Goal: Answer question/provide support: Share knowledge or assist other users

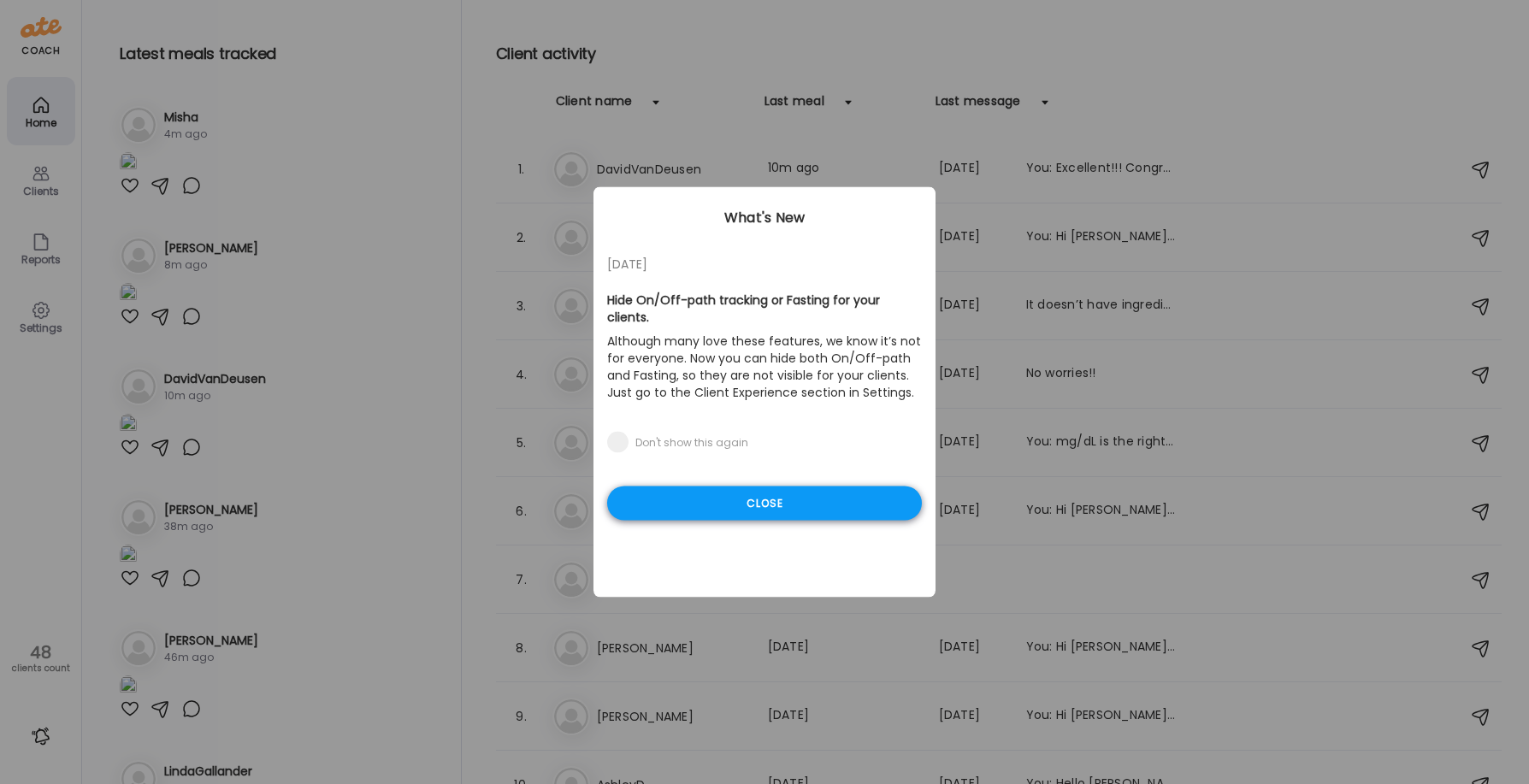
click at [799, 486] on div "Close" at bounding box center [764, 504] width 315 height 34
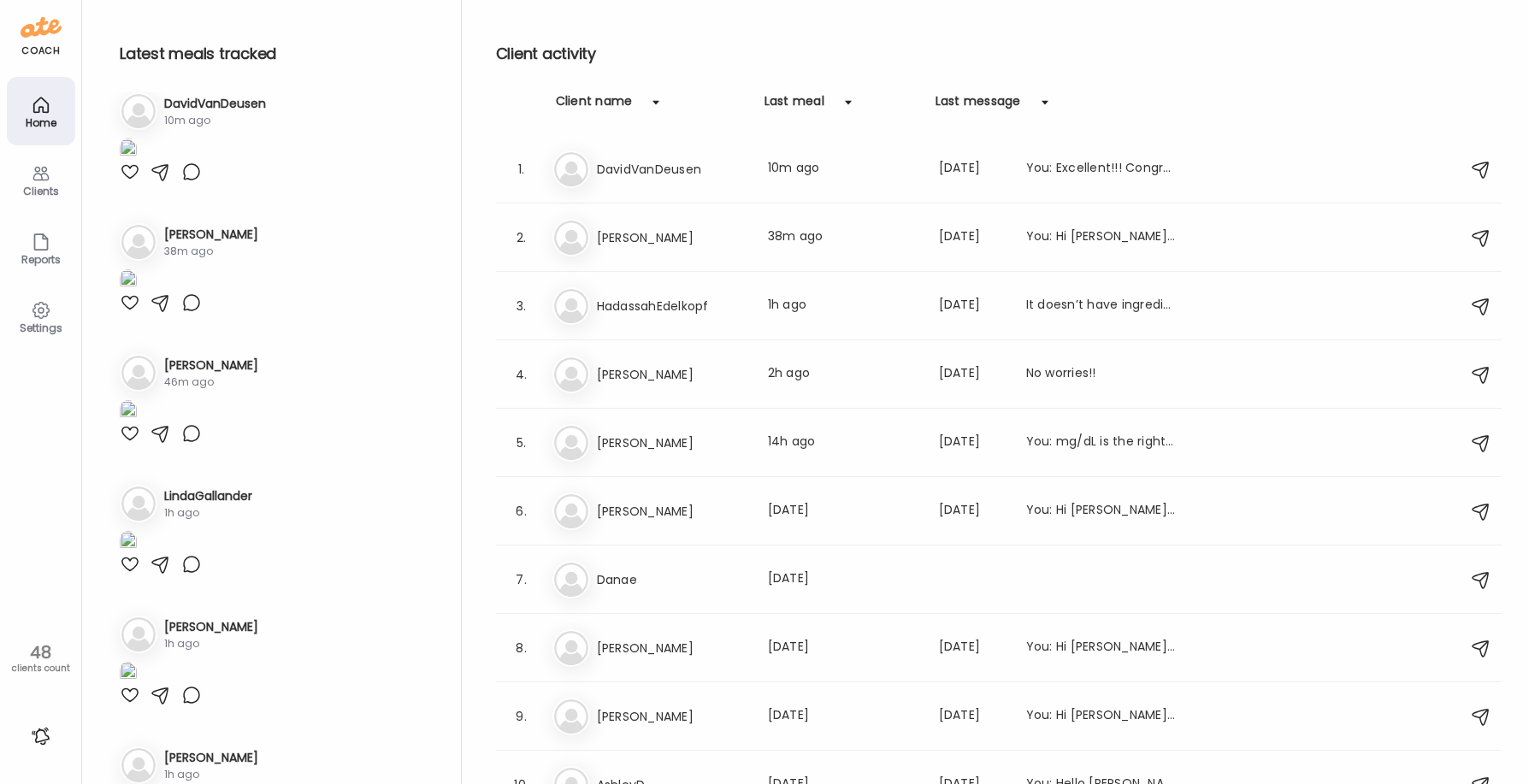
scroll to position [342, 0]
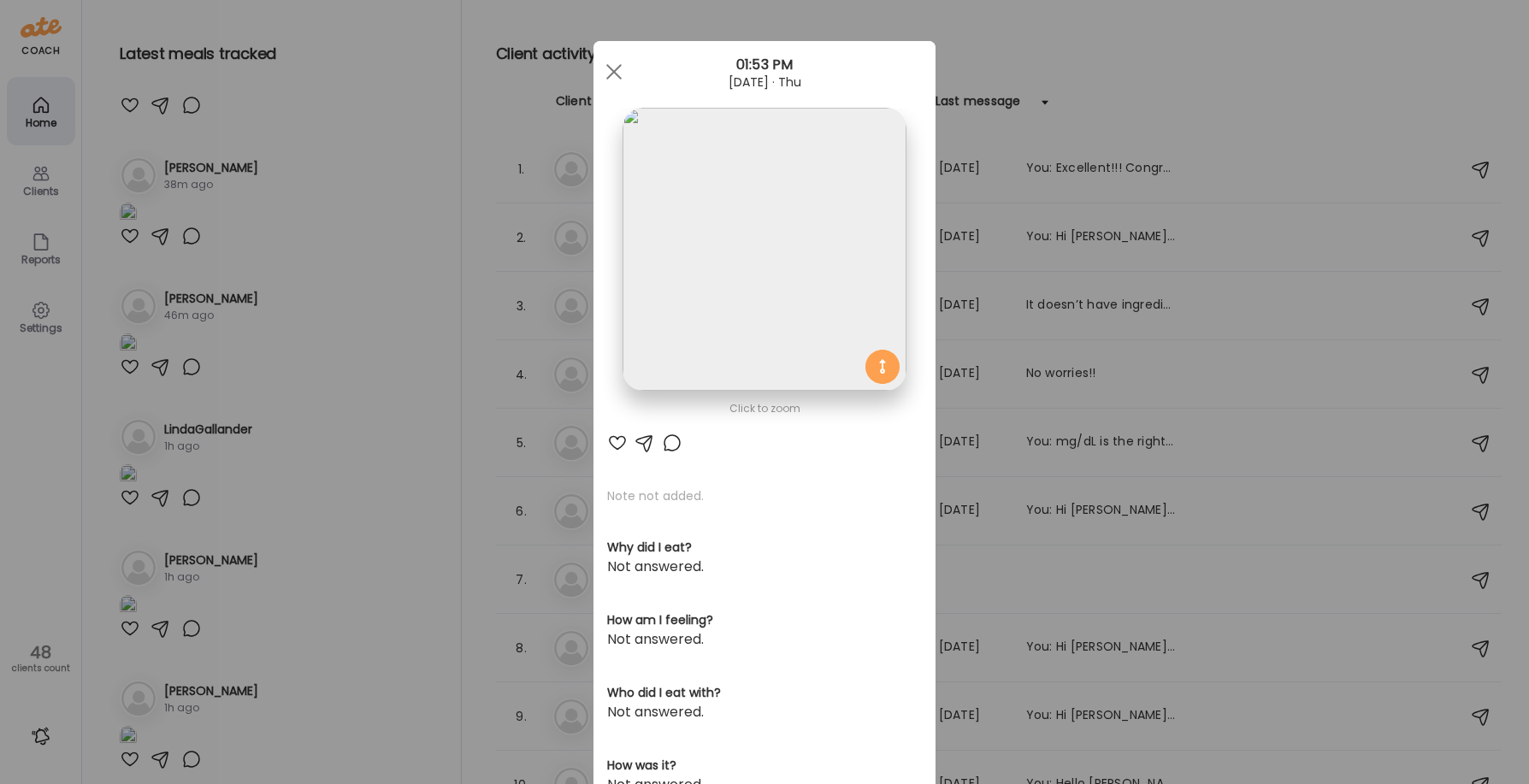
click at [701, 318] on img at bounding box center [764, 250] width 283 height 283
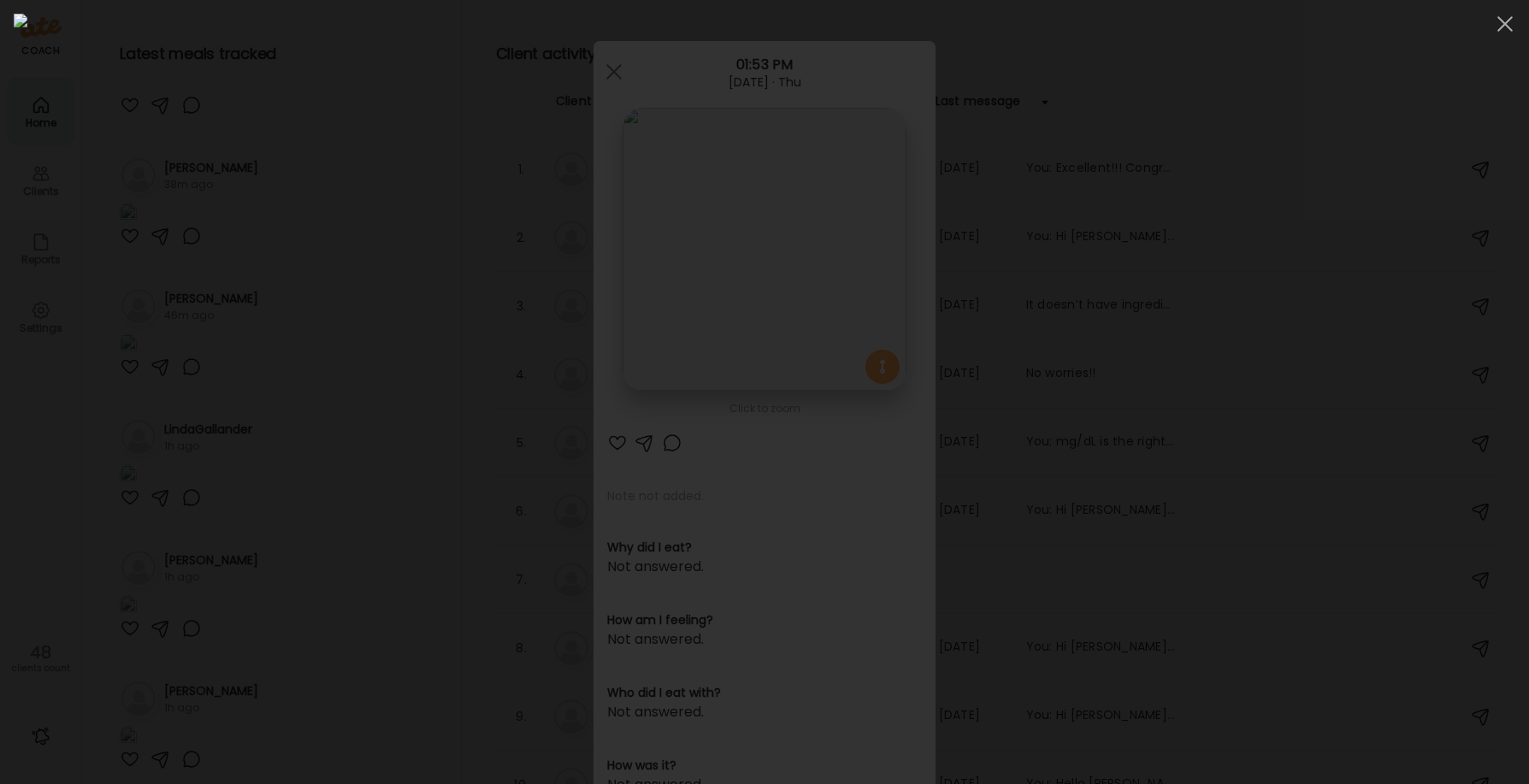
click at [639, 393] on img at bounding box center [764, 392] width 1502 height 757
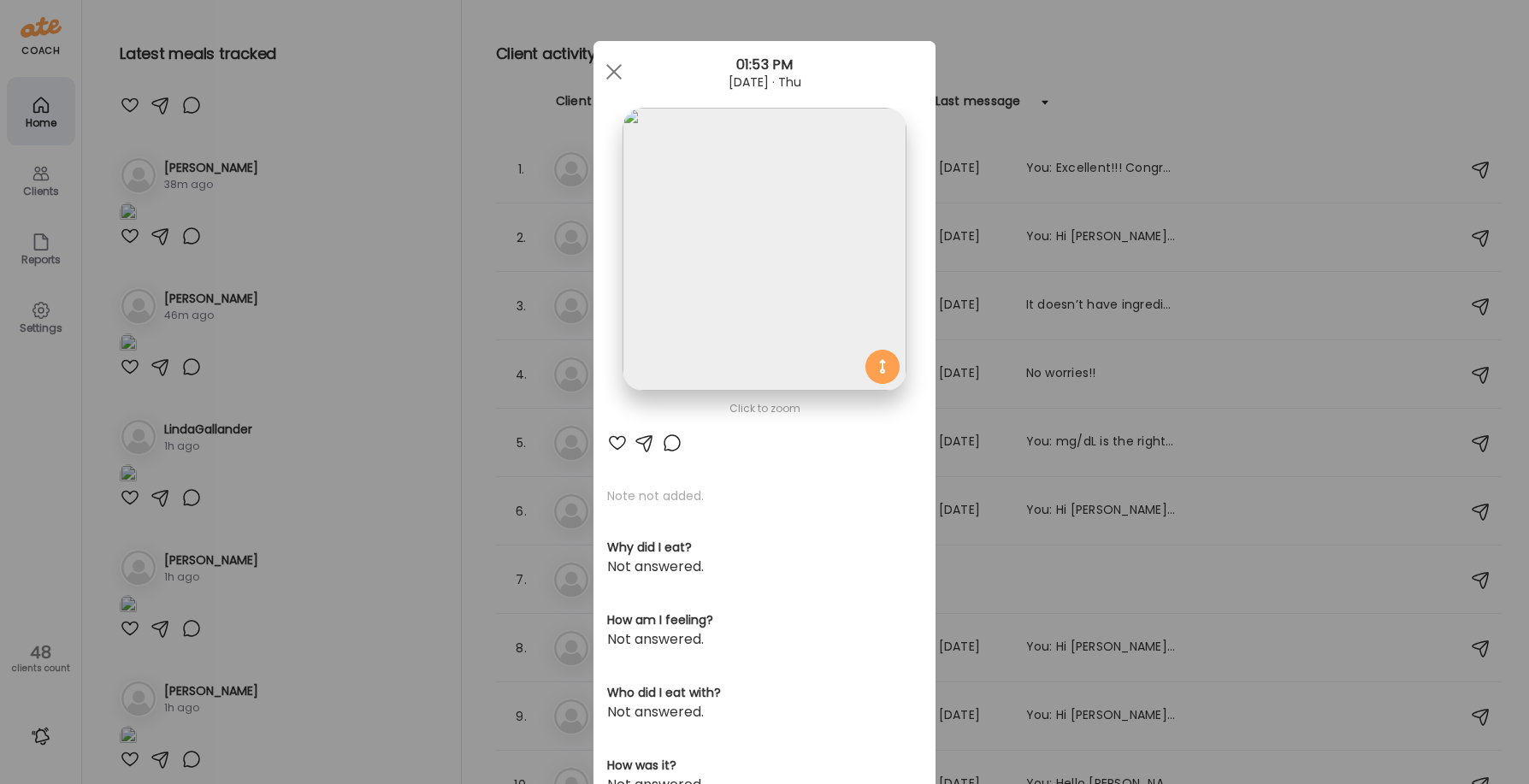
click at [717, 236] on img at bounding box center [764, 250] width 283 height 283
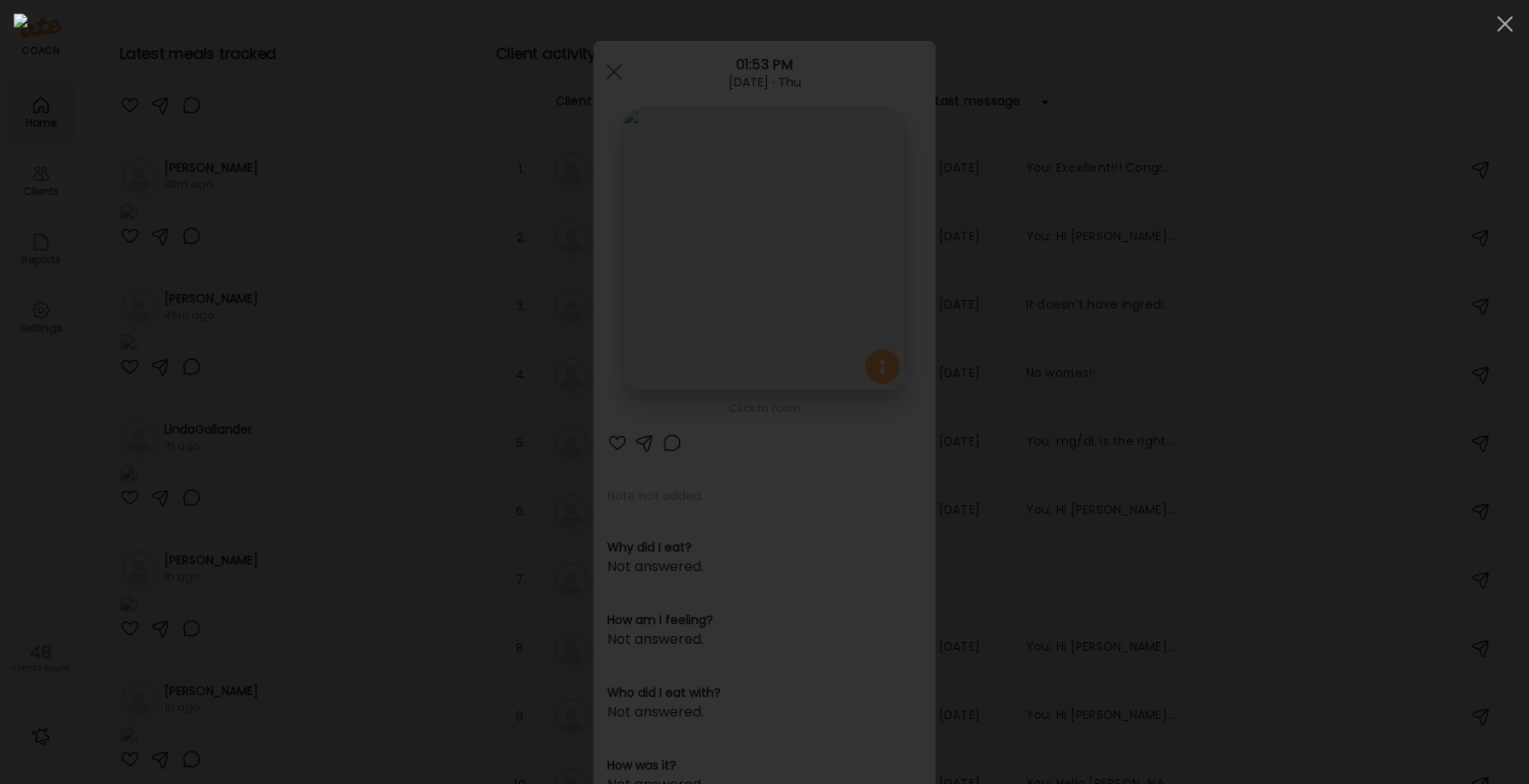
click at [717, 236] on img at bounding box center [764, 392] width 1502 height 757
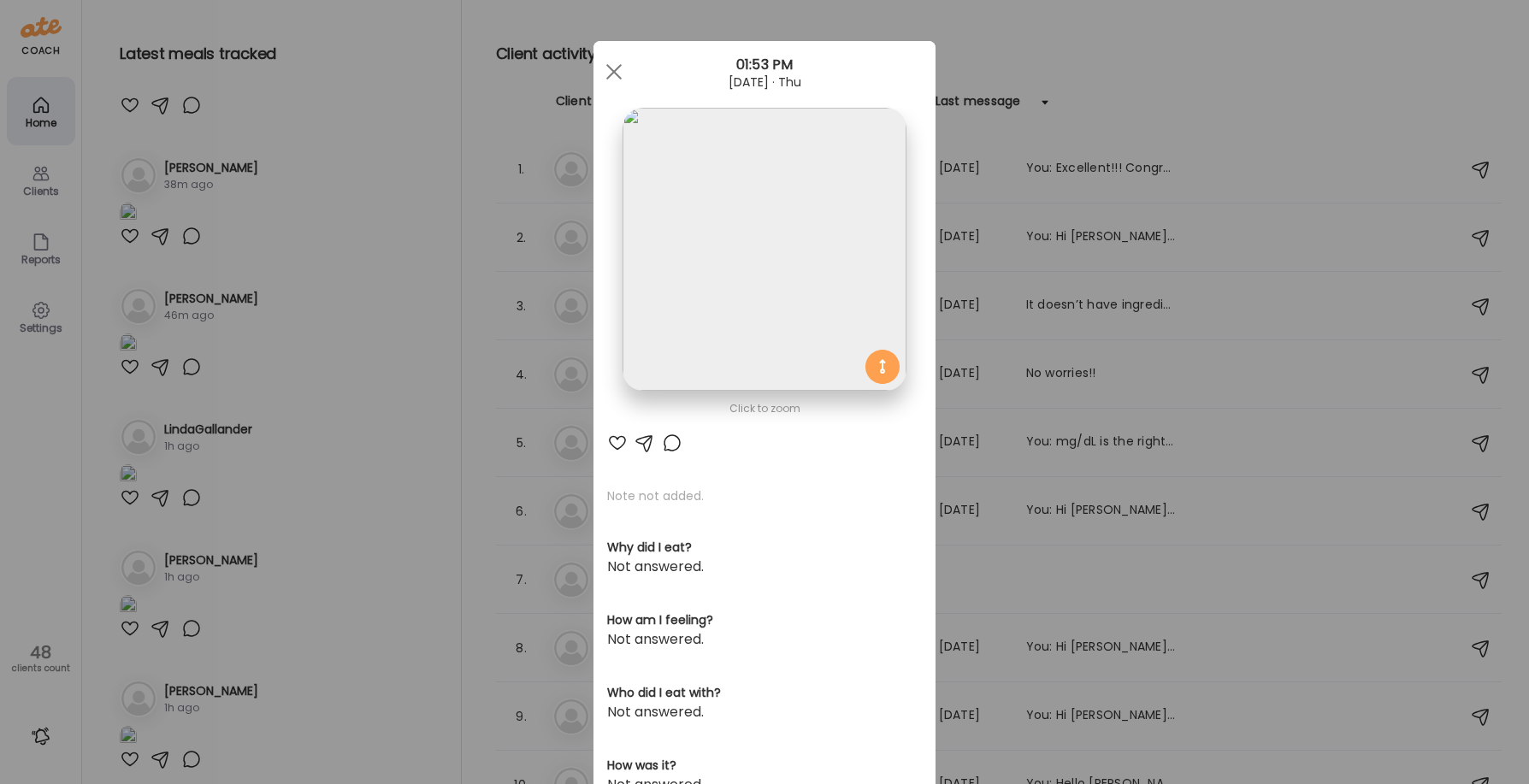
click at [312, 140] on div "Ate Coach Dashboard Wahoo! It’s official Take a moment to set up your Coach Pro…" at bounding box center [764, 392] width 1529 height 784
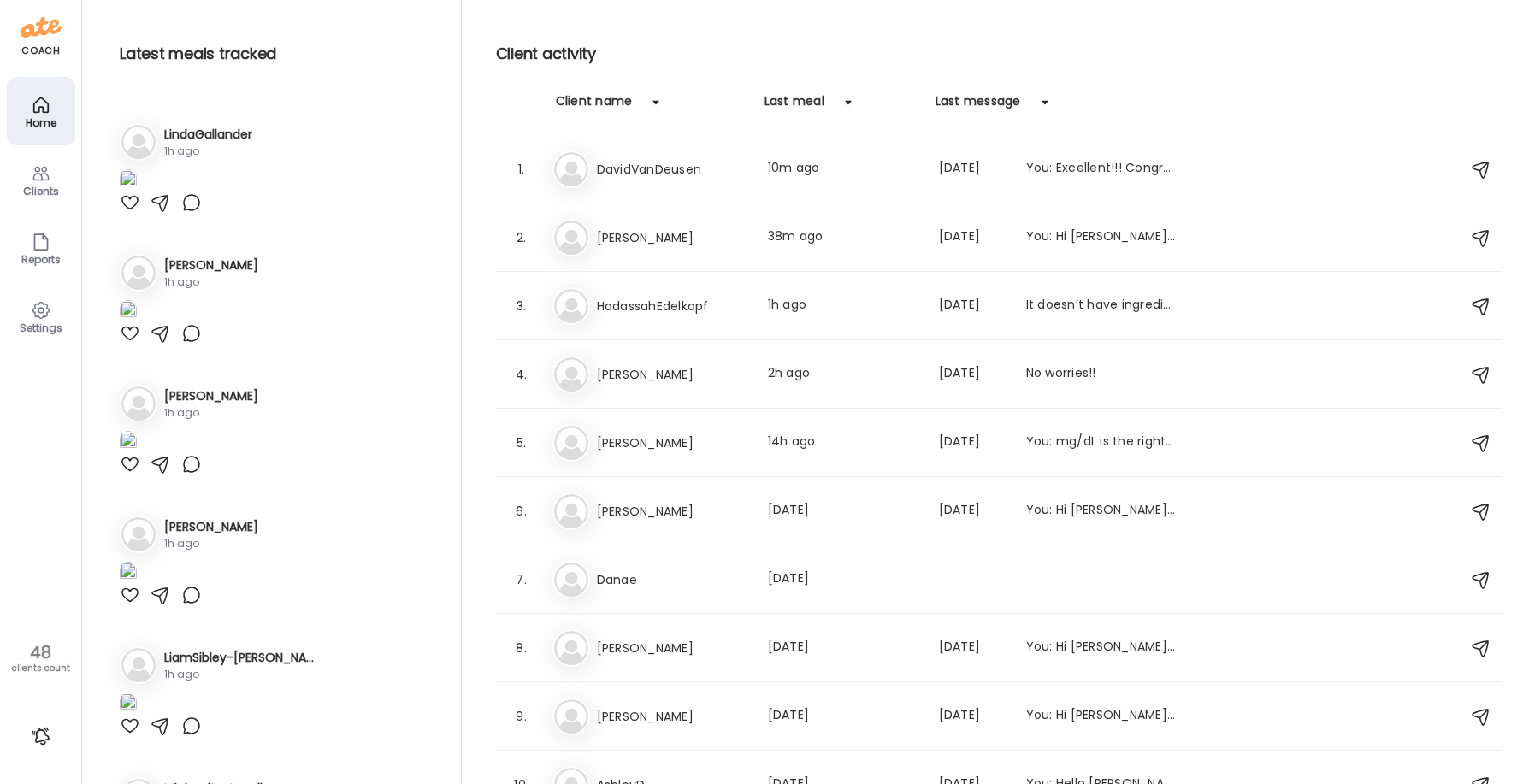
scroll to position [684, 0]
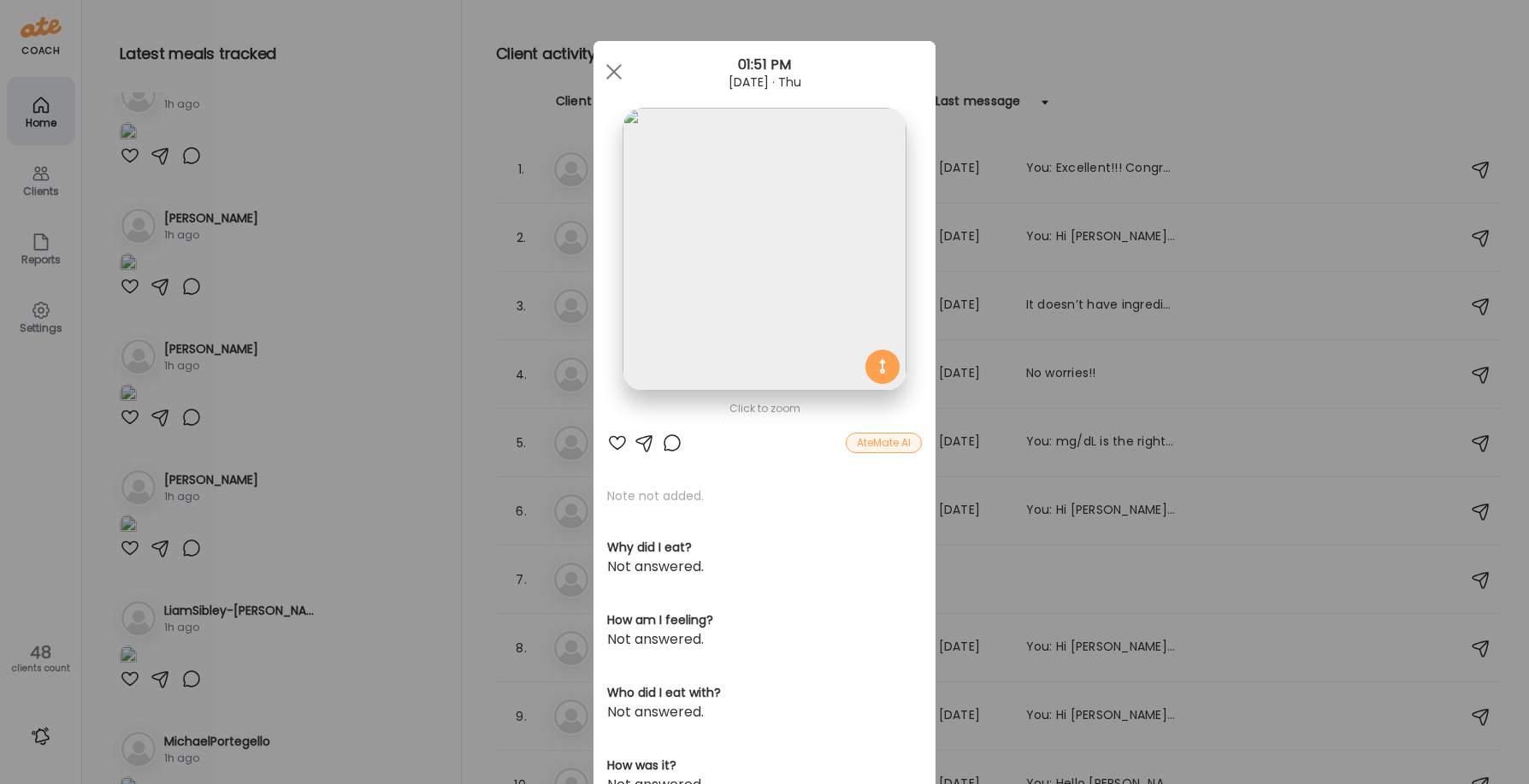
click at [775, 231] on img at bounding box center [764, 250] width 283 height 283
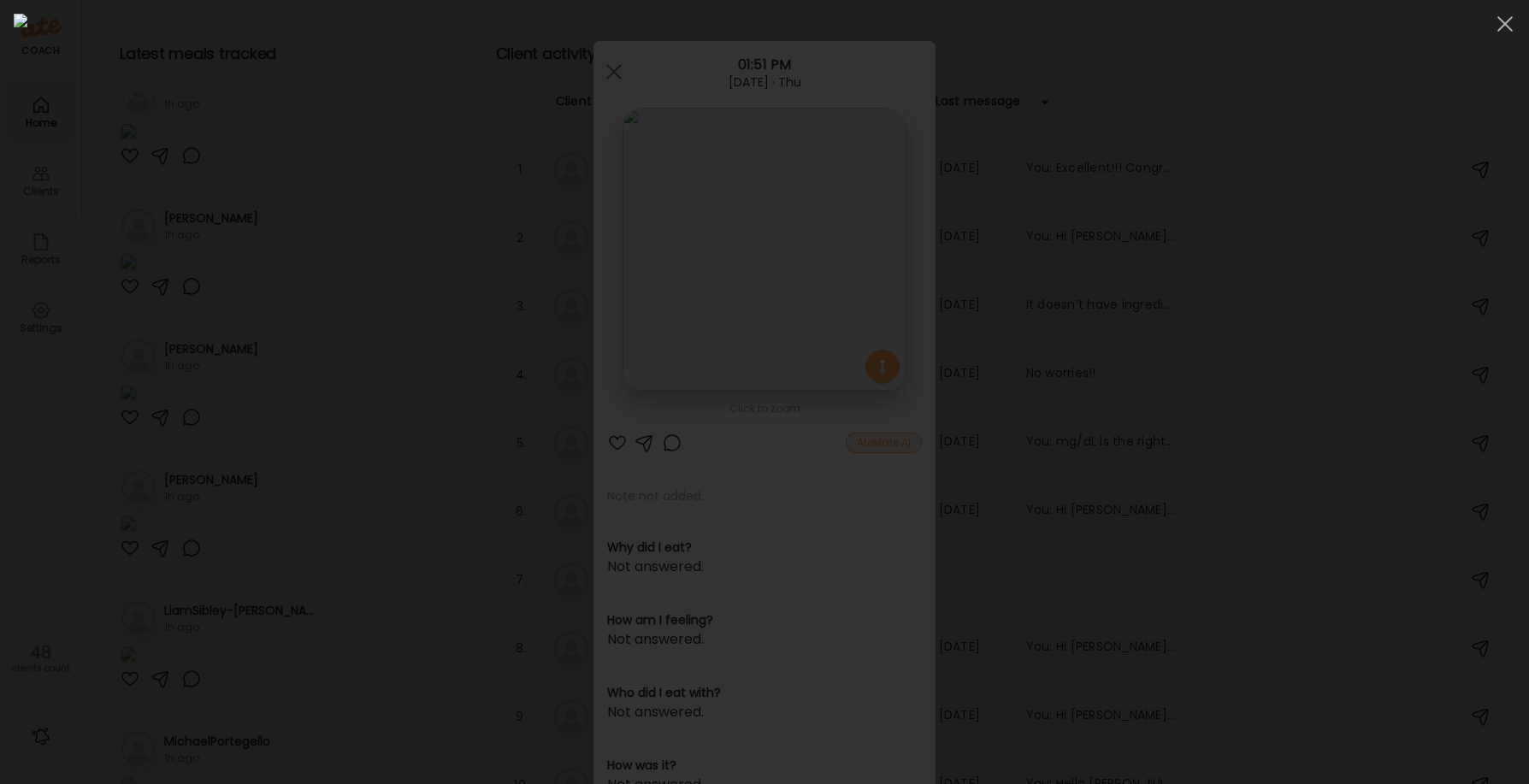
click at [749, 249] on img at bounding box center [764, 392] width 1502 height 757
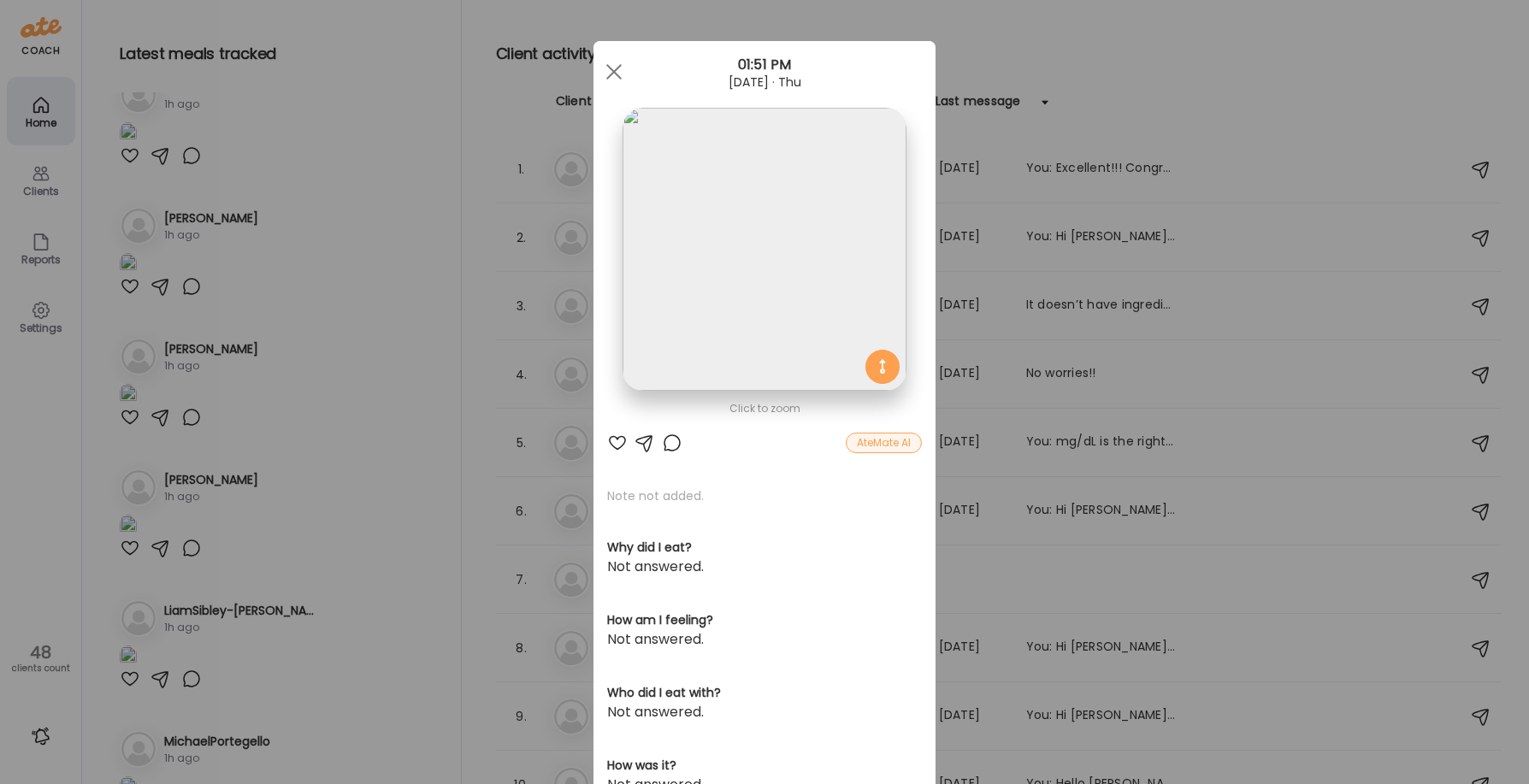
click at [357, 212] on div "Ate Coach Dashboard Wahoo! It’s official Take a moment to set up your Coach Pro…" at bounding box center [764, 392] width 1529 height 784
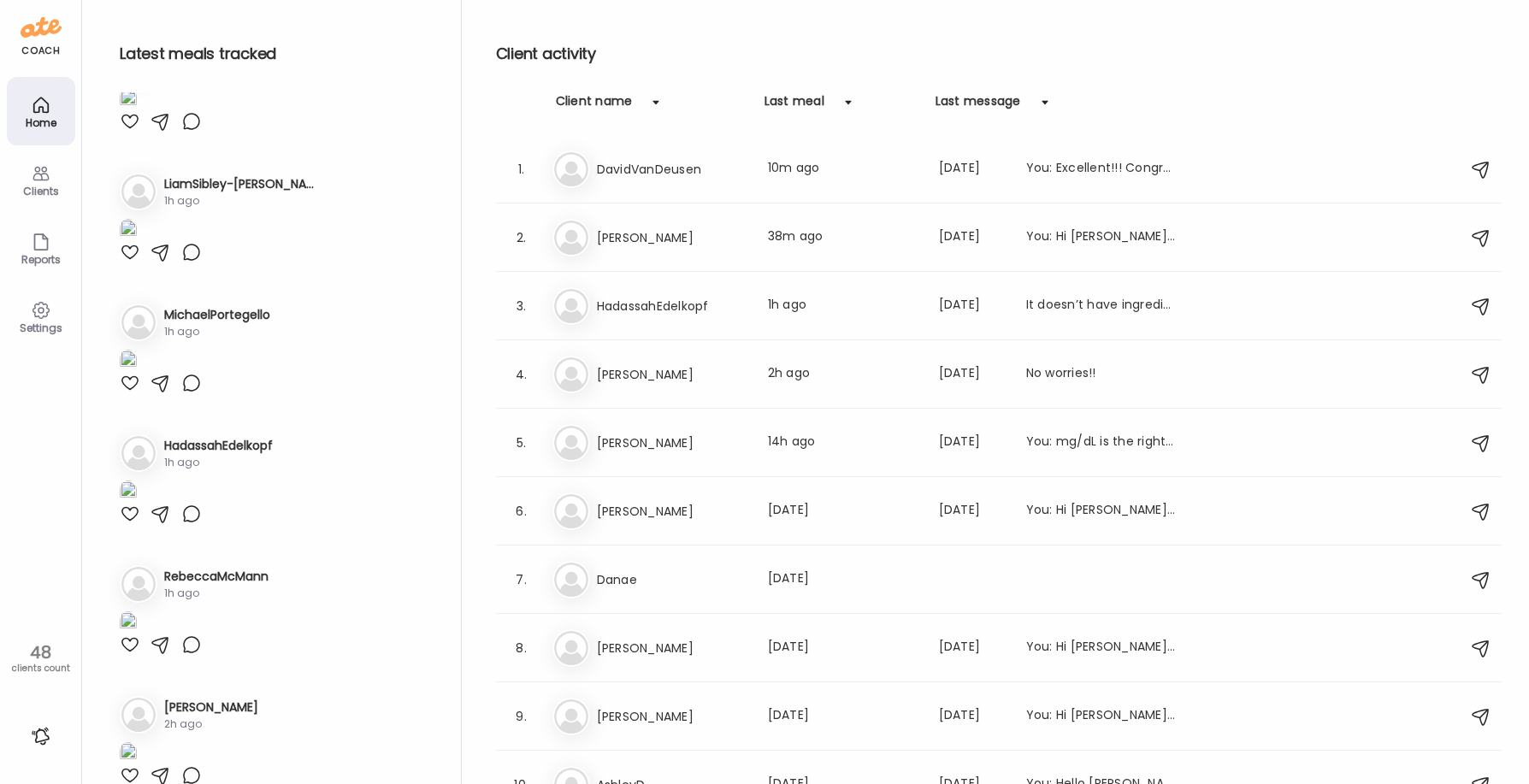
scroll to position [1112, 0]
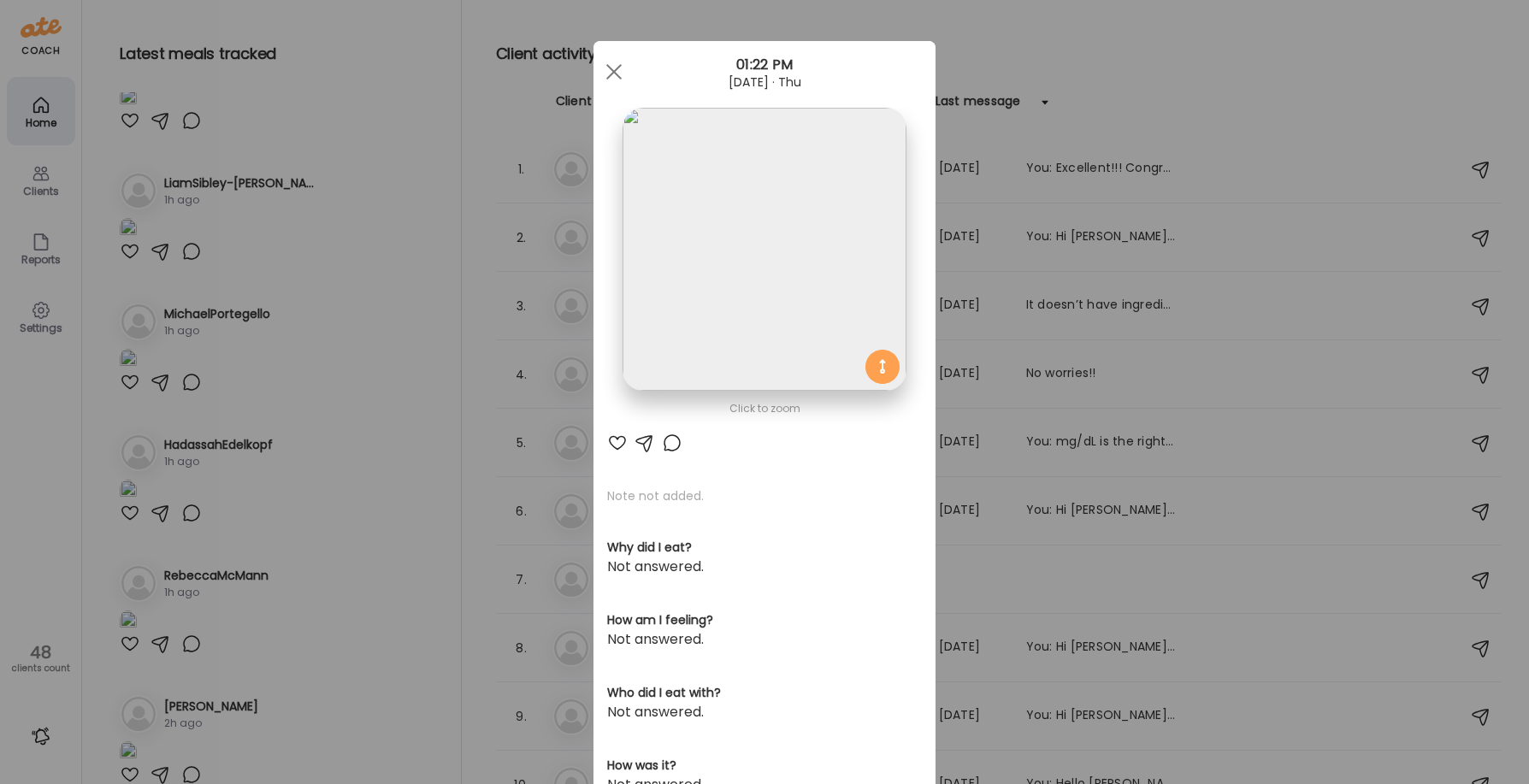
click at [740, 249] on img at bounding box center [764, 250] width 283 height 283
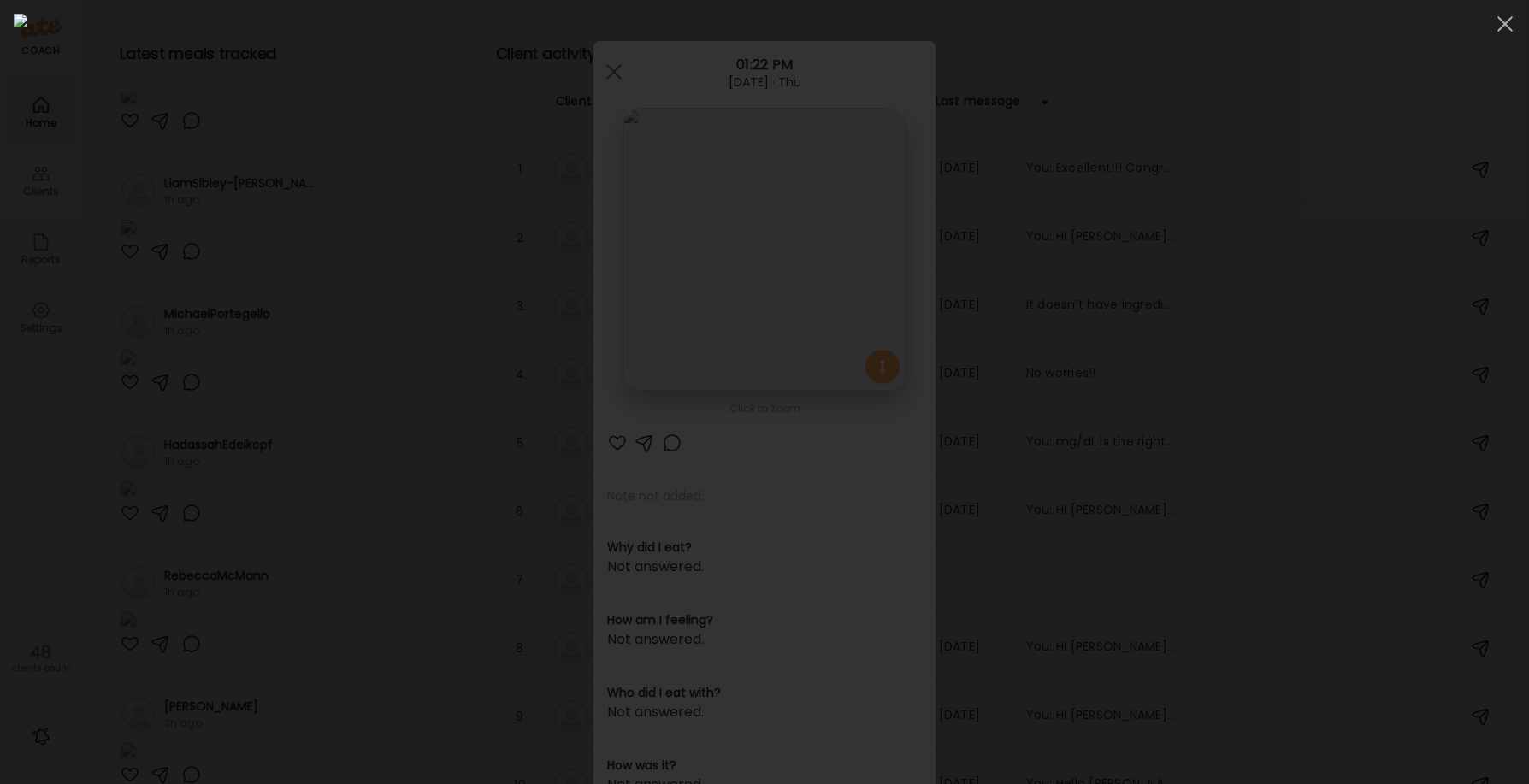
click at [348, 186] on div at bounding box center [764, 392] width 1502 height 757
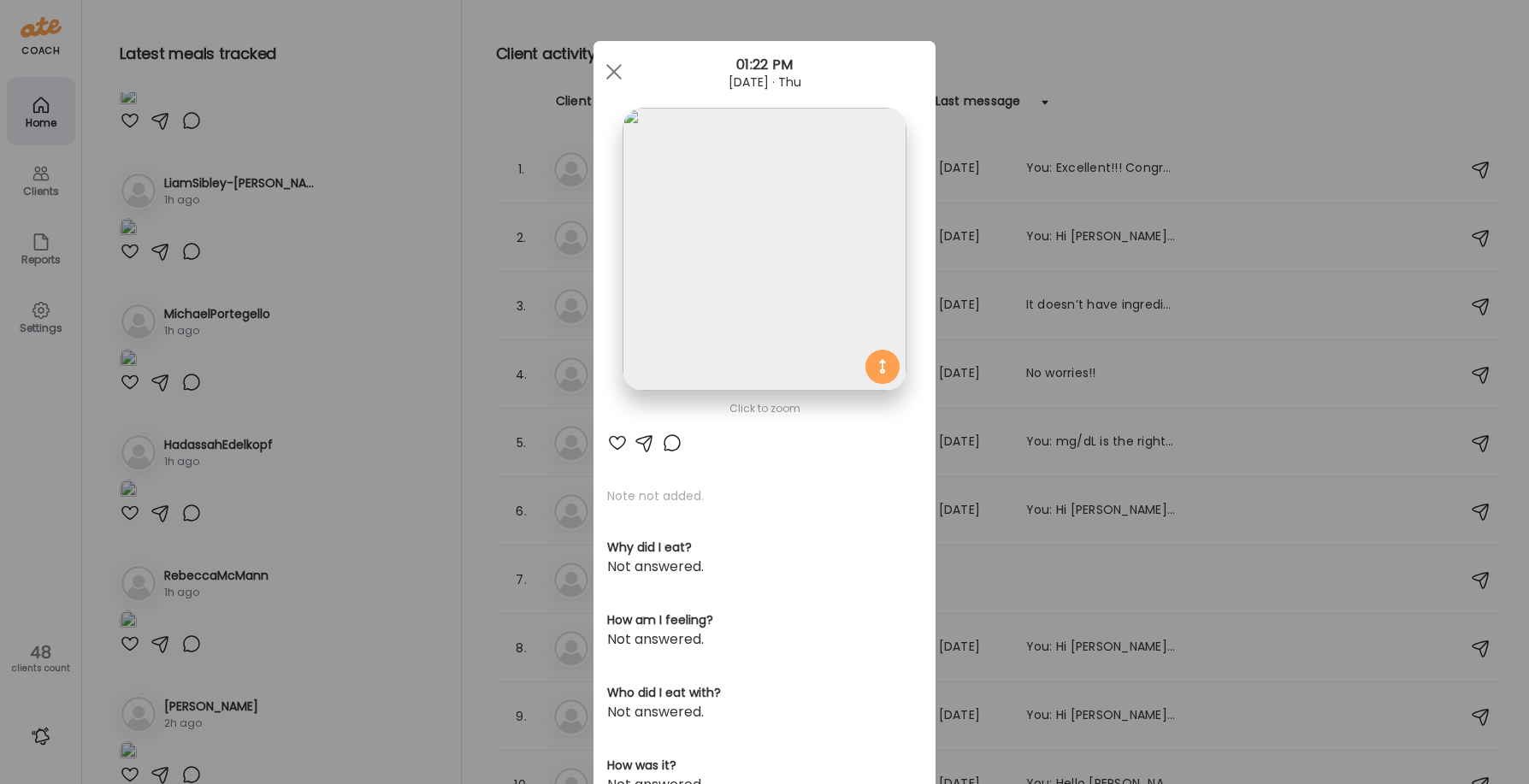
click at [363, 200] on div "Ate Coach Dashboard Wahoo! It’s official Take a moment to set up your Coach Pro…" at bounding box center [764, 392] width 1529 height 784
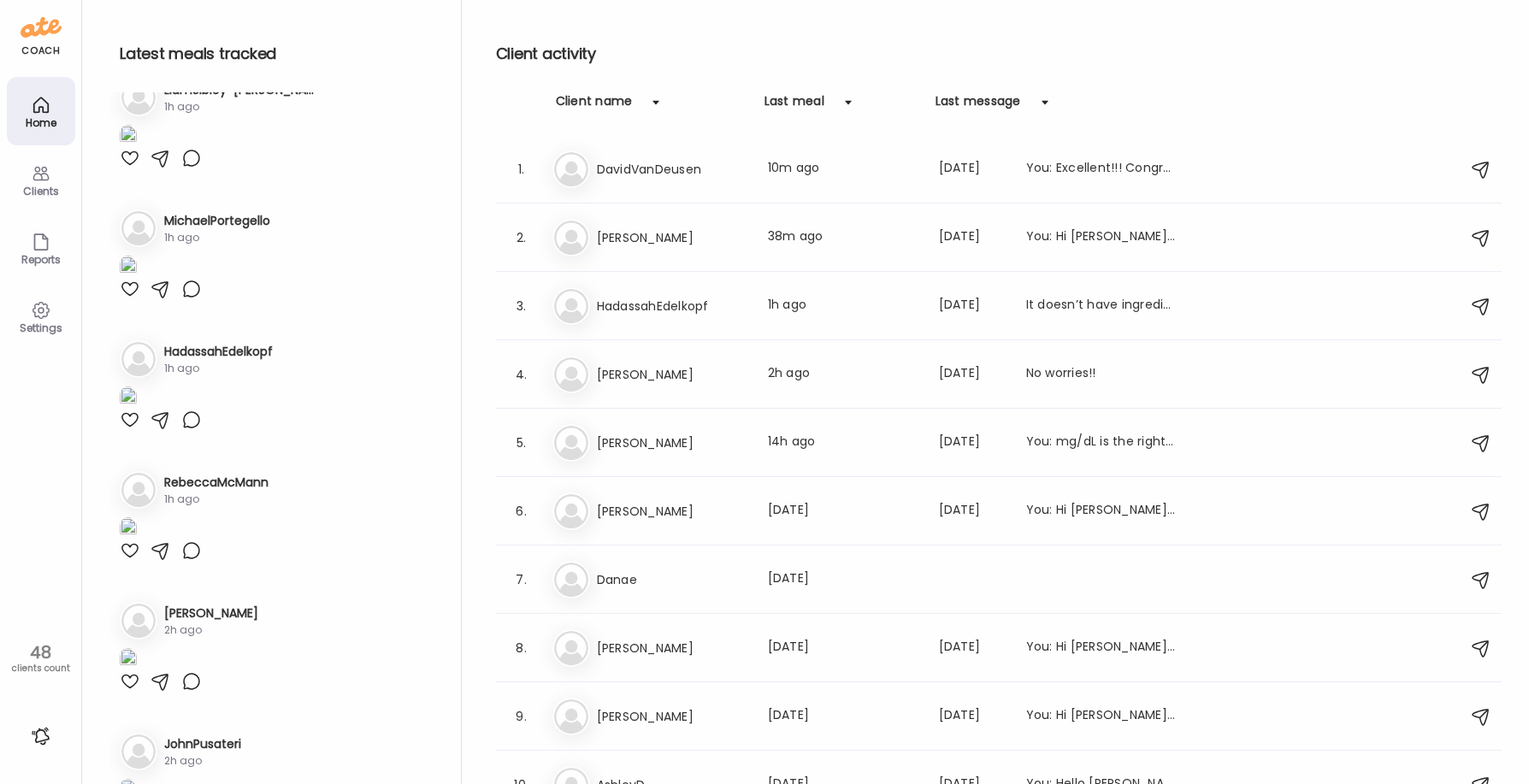
scroll to position [1454, 0]
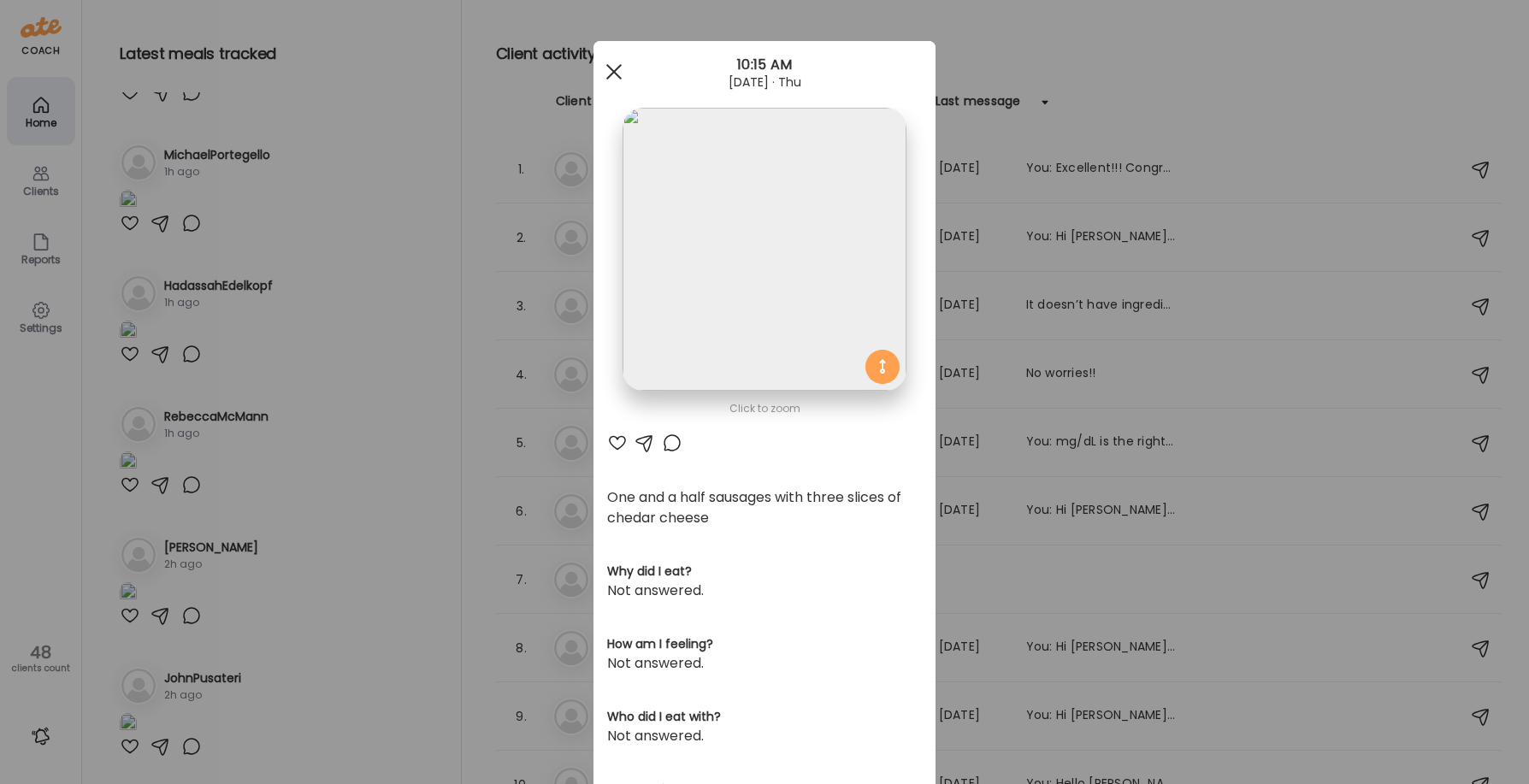
click at [601, 63] on div at bounding box center [614, 72] width 34 height 34
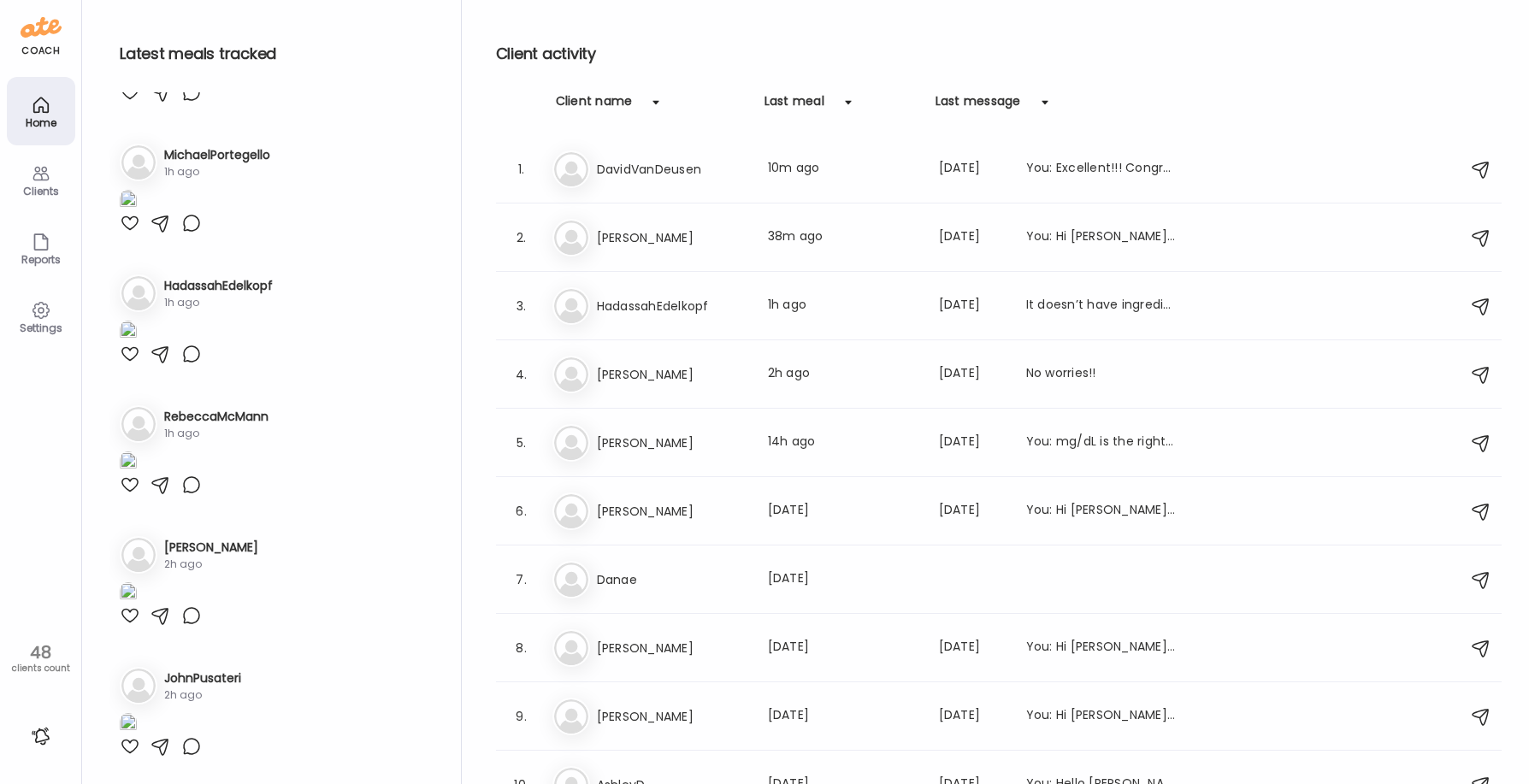
scroll to position [2309, 0]
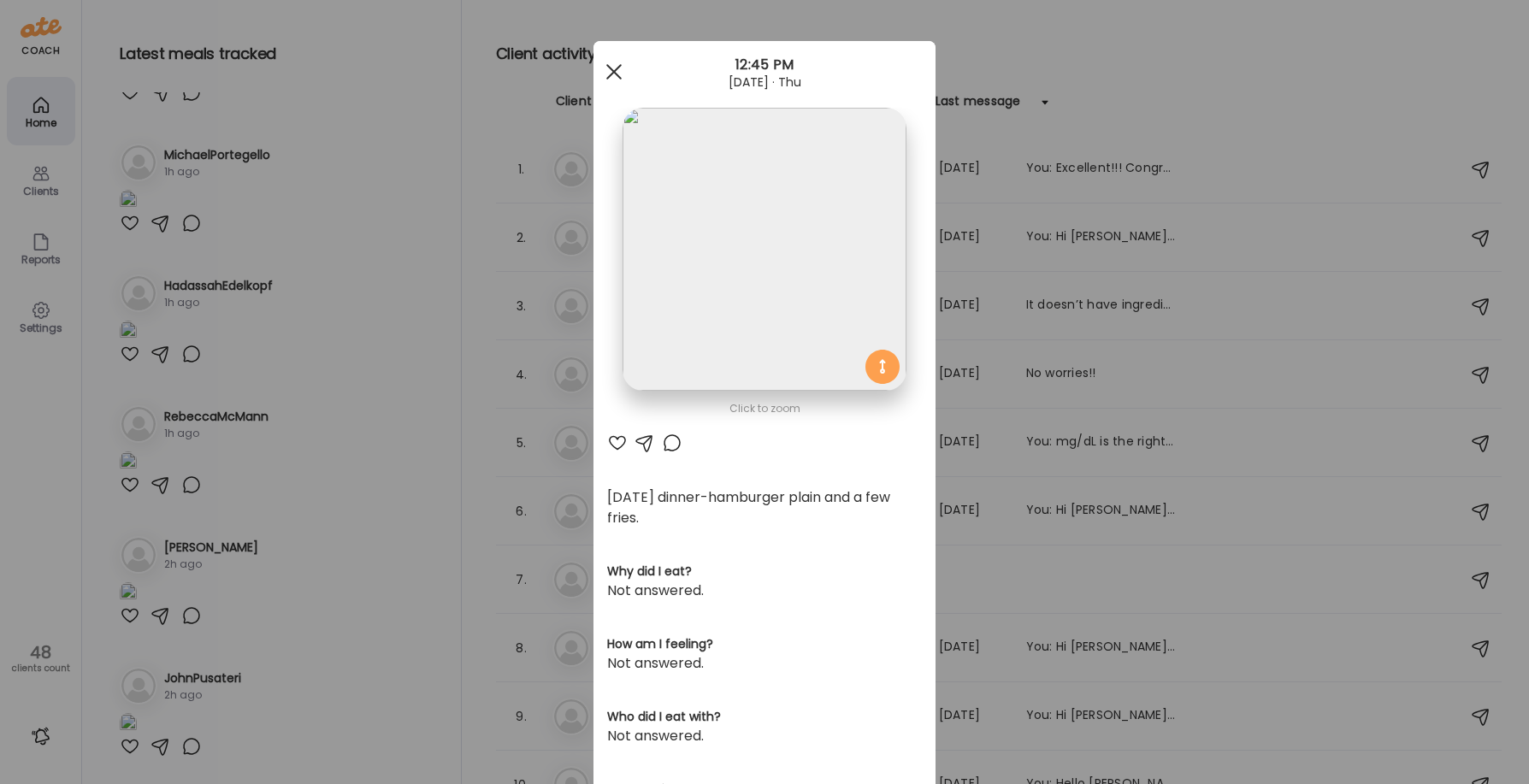
click at [609, 78] on div at bounding box center [614, 72] width 34 height 34
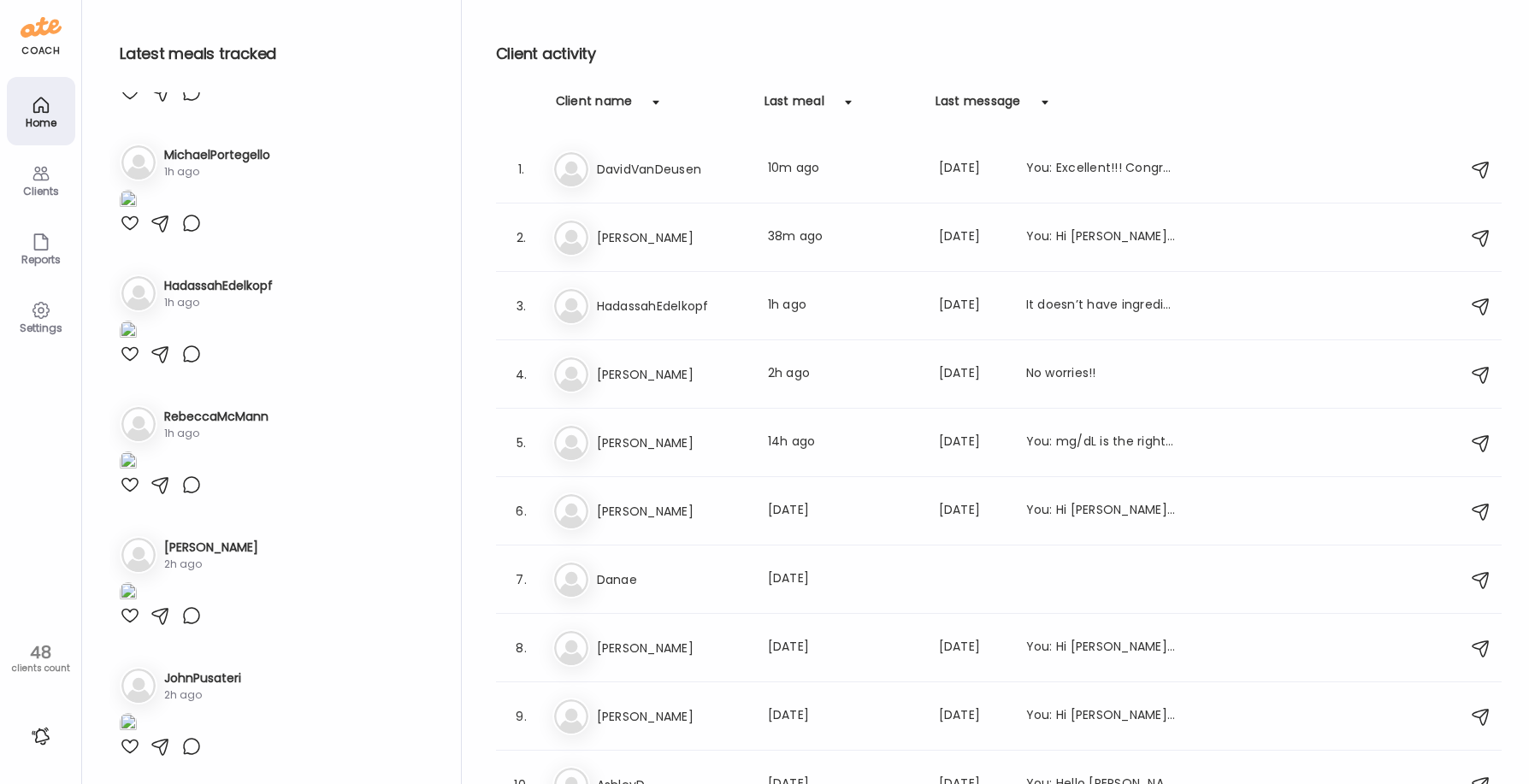
scroll to position [3935, 0]
click at [124, 233] on div at bounding box center [130, 223] width 21 height 21
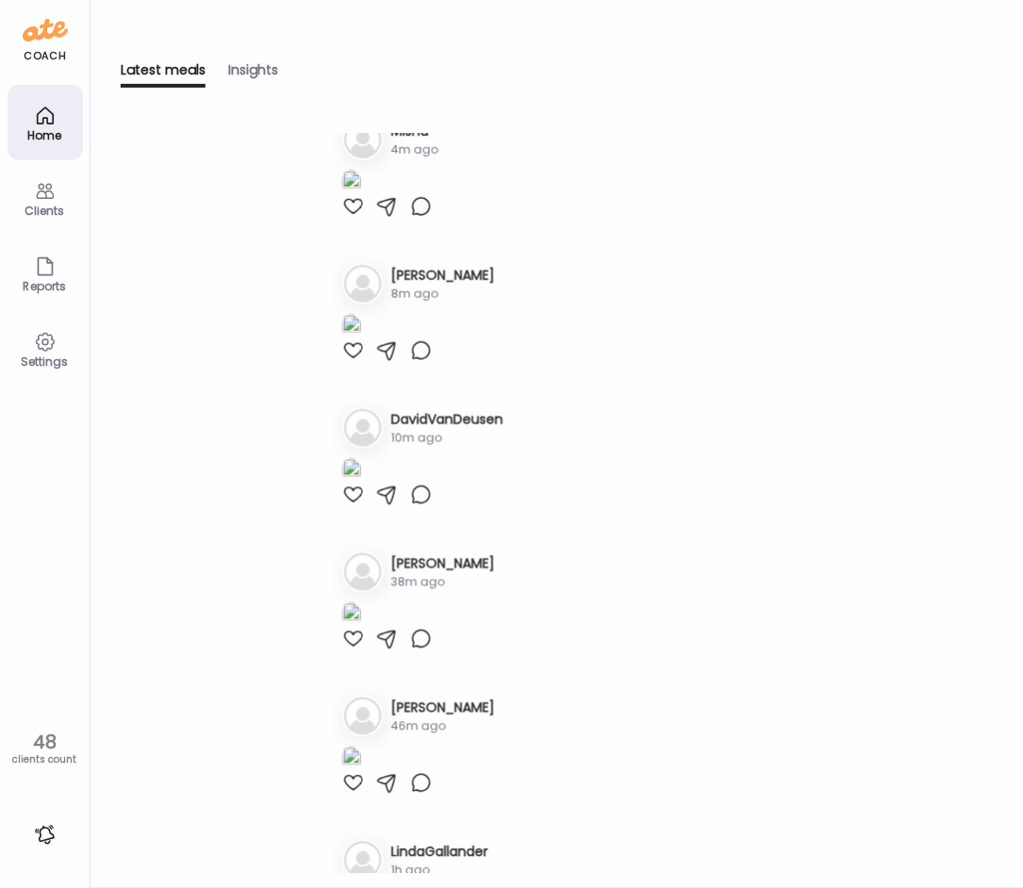
scroll to position [0, 0]
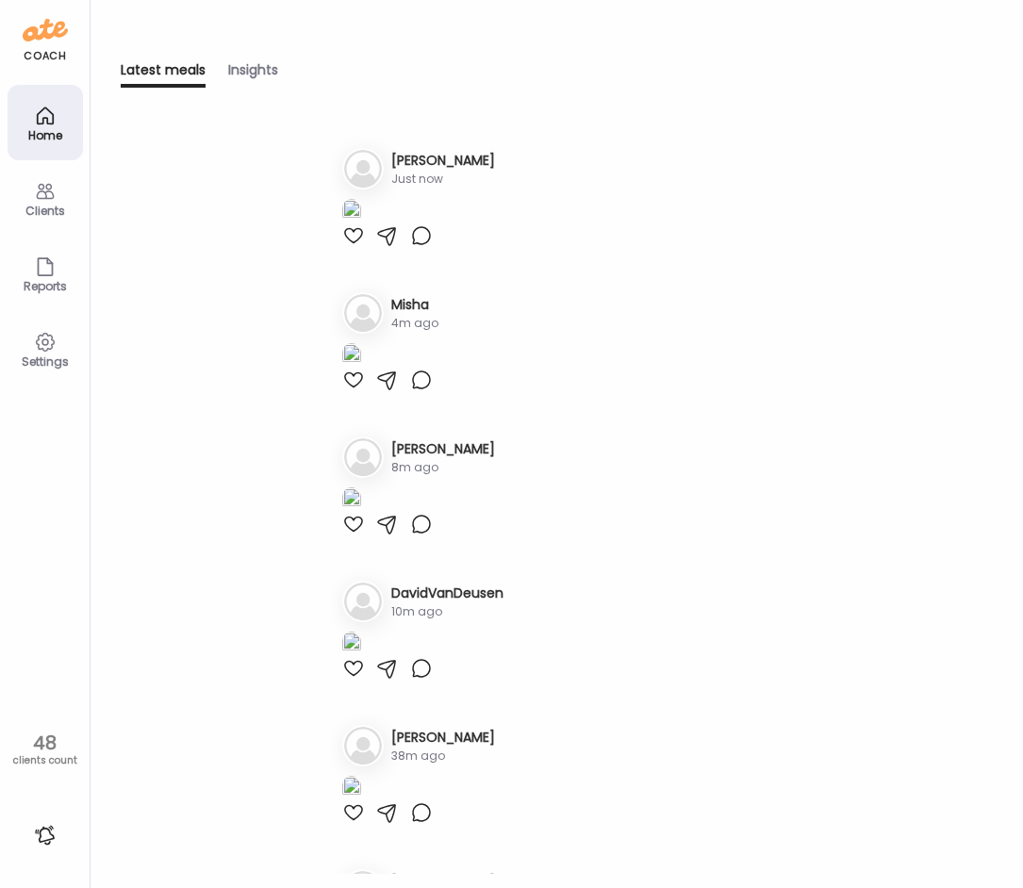
click at [37, 210] on div "Clients" at bounding box center [45, 211] width 68 height 12
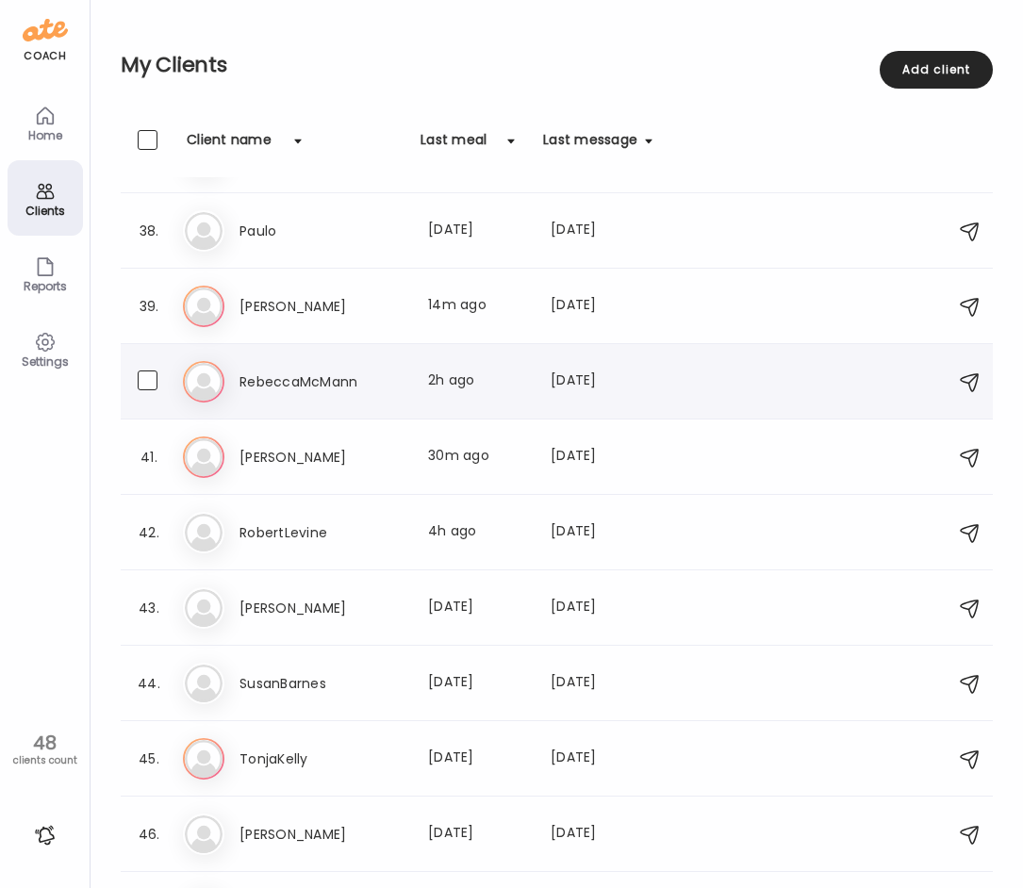
scroll to position [2680, 0]
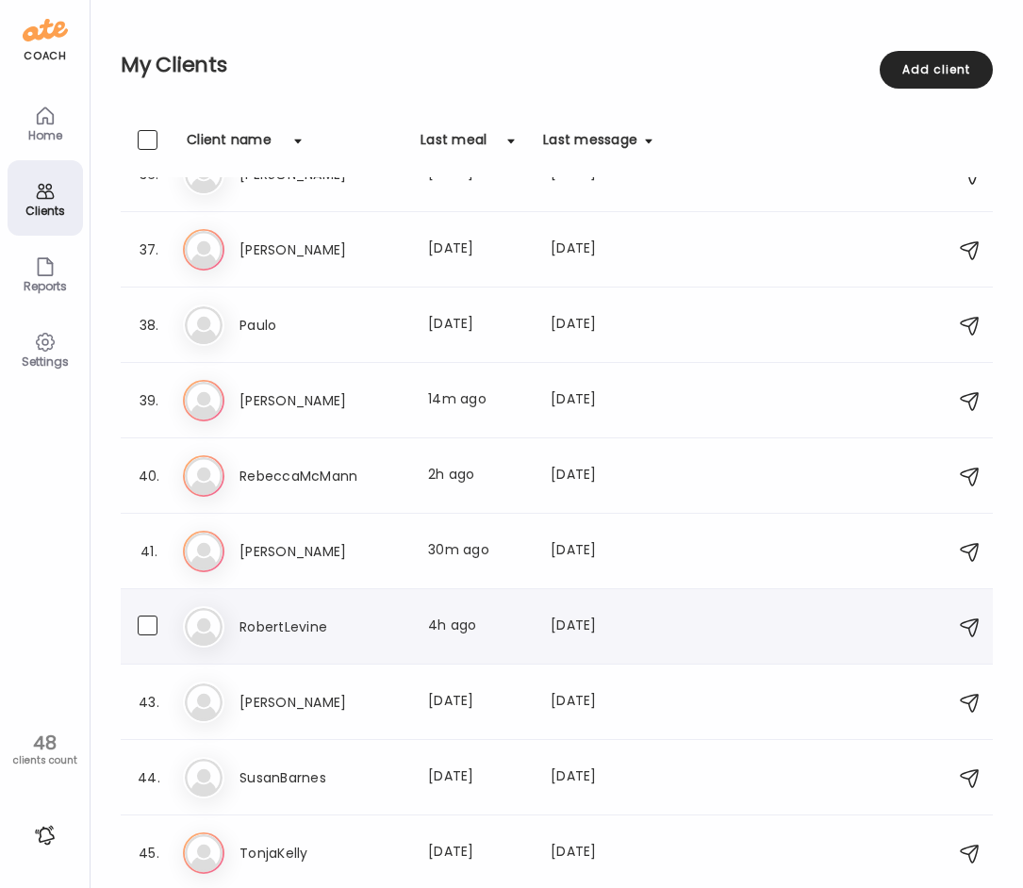
click at [376, 618] on h3 "RobertLevine" at bounding box center [322, 627] width 166 height 23
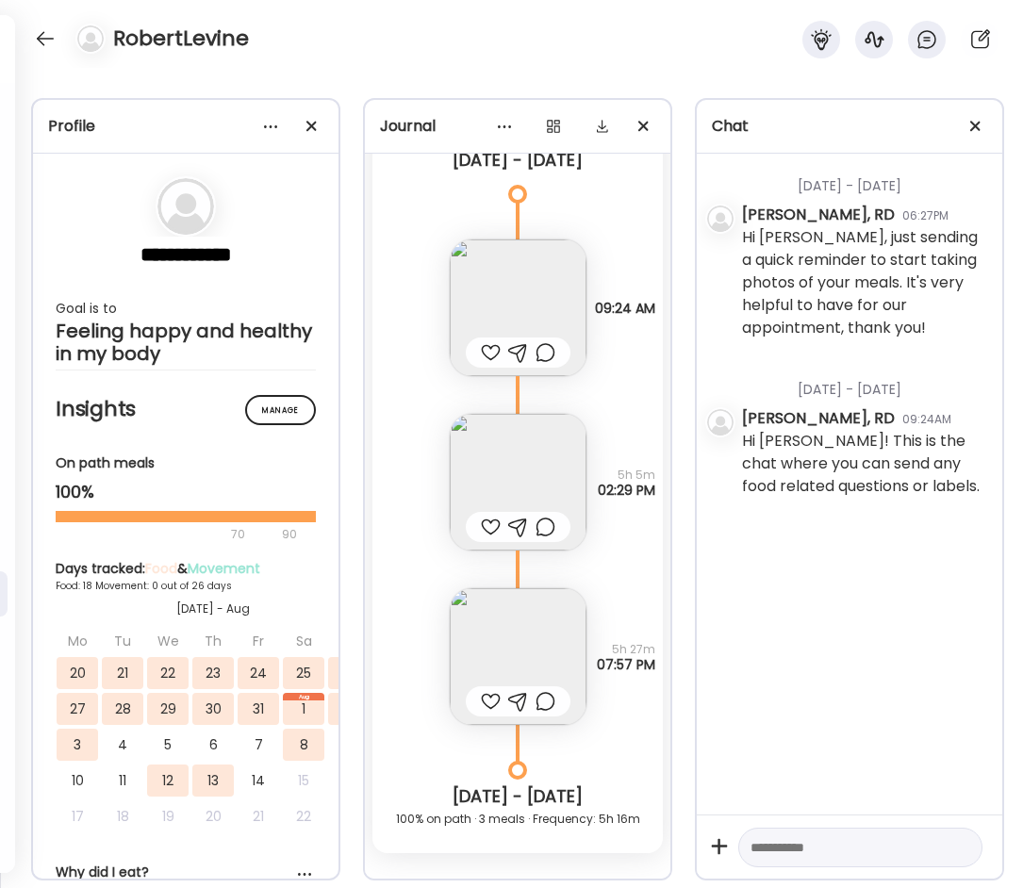
scroll to position [12972, 0]
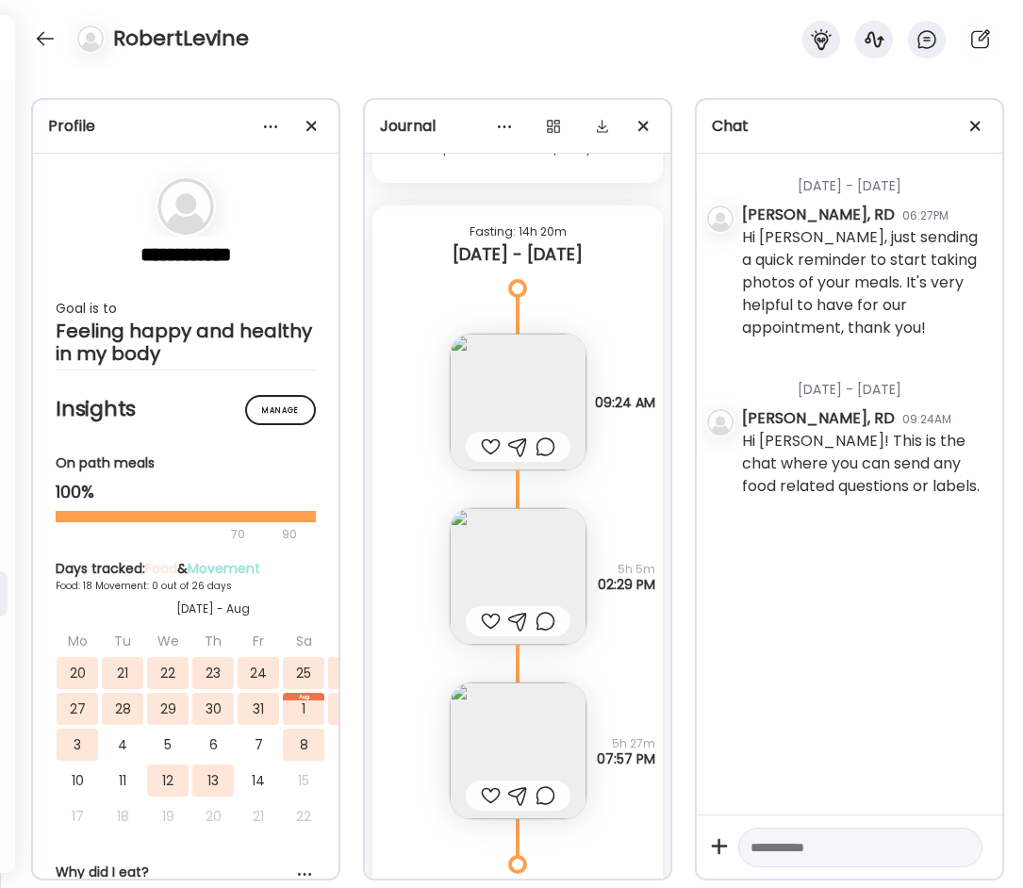
click at [527, 405] on img at bounding box center [518, 402] width 137 height 137
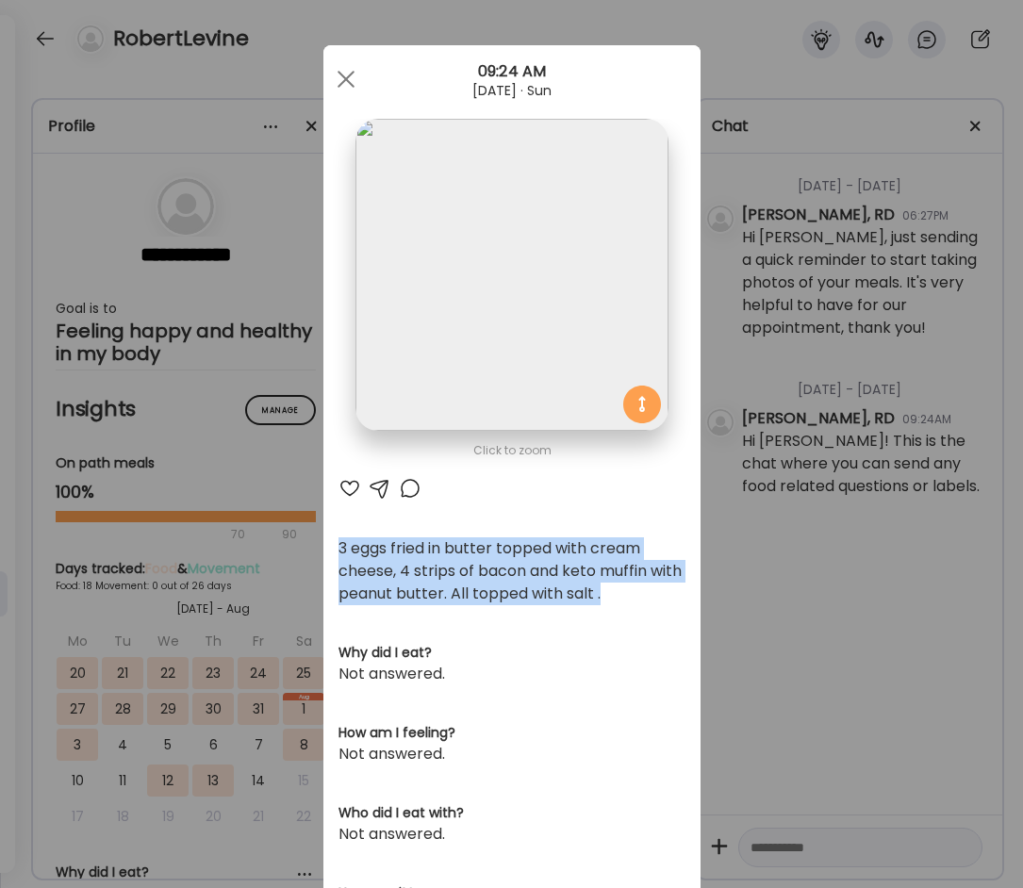
drag, startPoint x: 578, startPoint y: 596, endPoint x: 328, endPoint y: 543, distance: 255.3
click at [328, 543] on div "Click to zoom AteMate AI 3 eggs fried in butter topped with cream cheese, 4 str…" at bounding box center [511, 624] width 377 height 1158
copy div "3 eggs fried in butter topped with cream cheese, 4 strips of bacon and keto muf…"
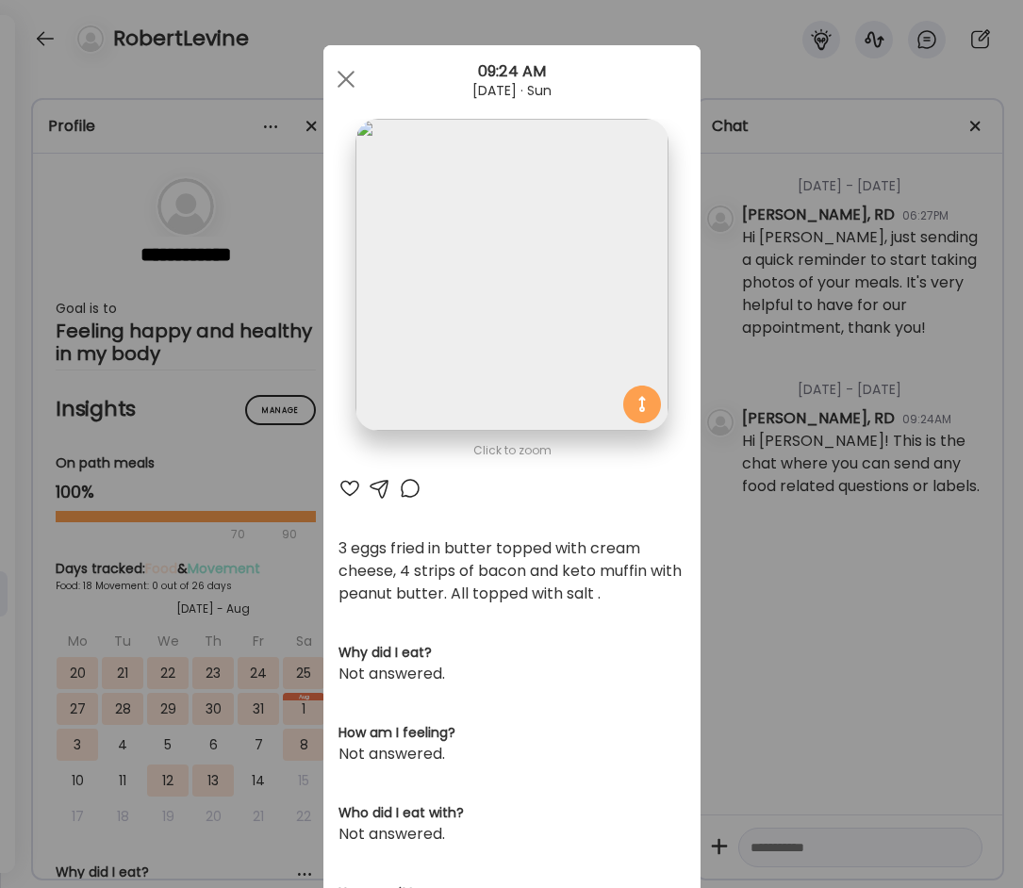
click at [771, 538] on div "Ate Coach Dashboard Wahoo! It’s official Take a moment to set up your Coach Pro…" at bounding box center [511, 444] width 1023 height 888
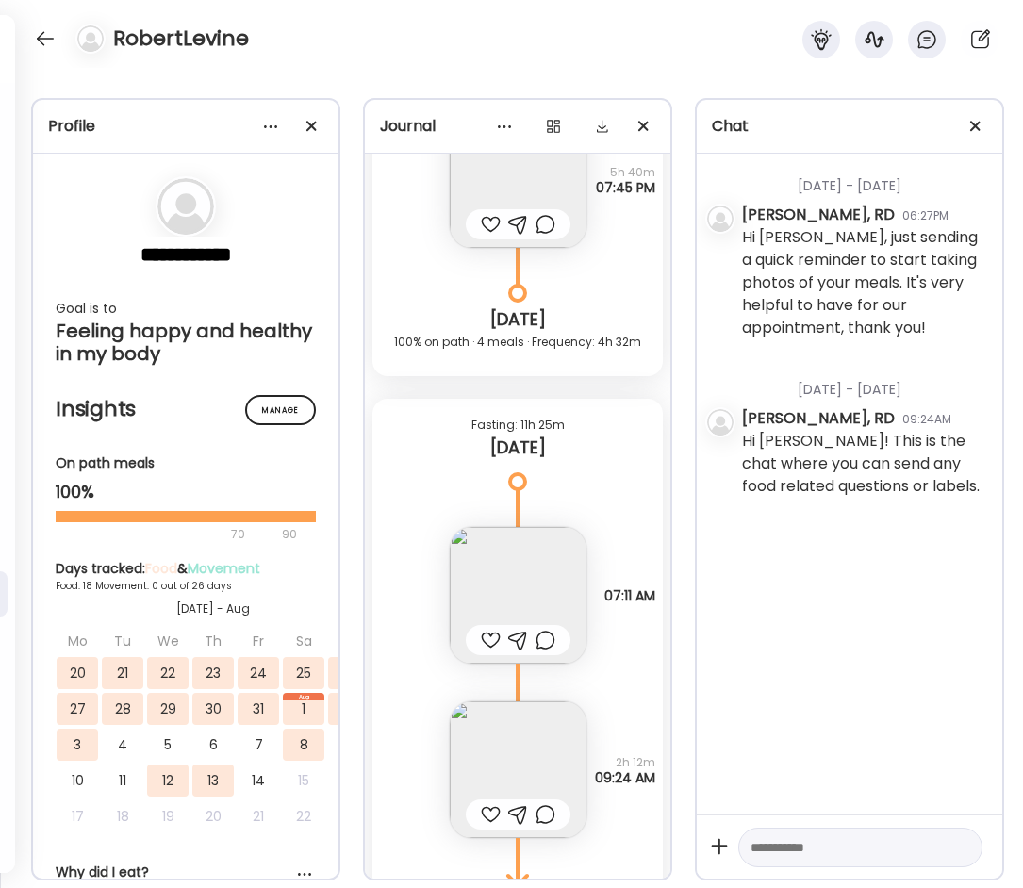
scroll to position [20101, 0]
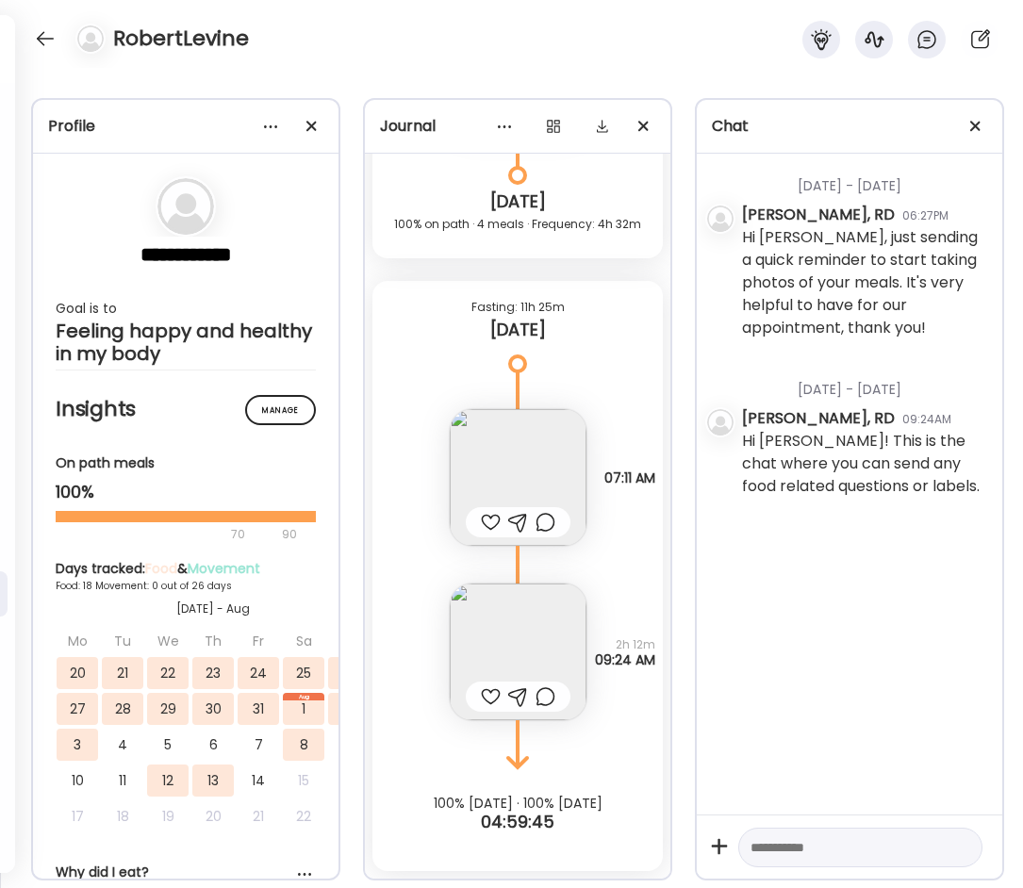
click at [523, 602] on img at bounding box center [518, 651] width 137 height 137
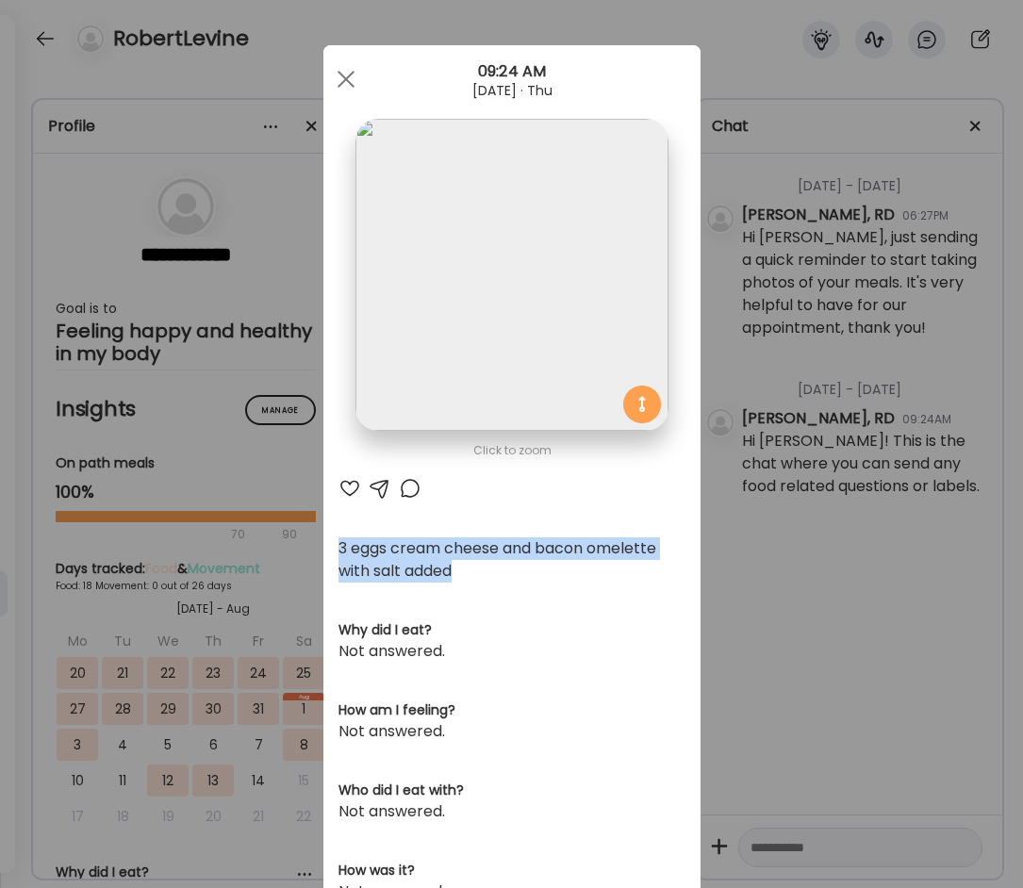
drag, startPoint x: 460, startPoint y: 572, endPoint x: 330, endPoint y: 554, distance: 131.3
click at [330, 554] on div "Click to zoom AteMate AI 3 eggs cream cheese and bacon omelette with salt added…" at bounding box center [511, 613] width 377 height 1136
copy div "3 eggs cream cheese and bacon omelette with salt added"
click at [349, 86] on div at bounding box center [346, 79] width 38 height 38
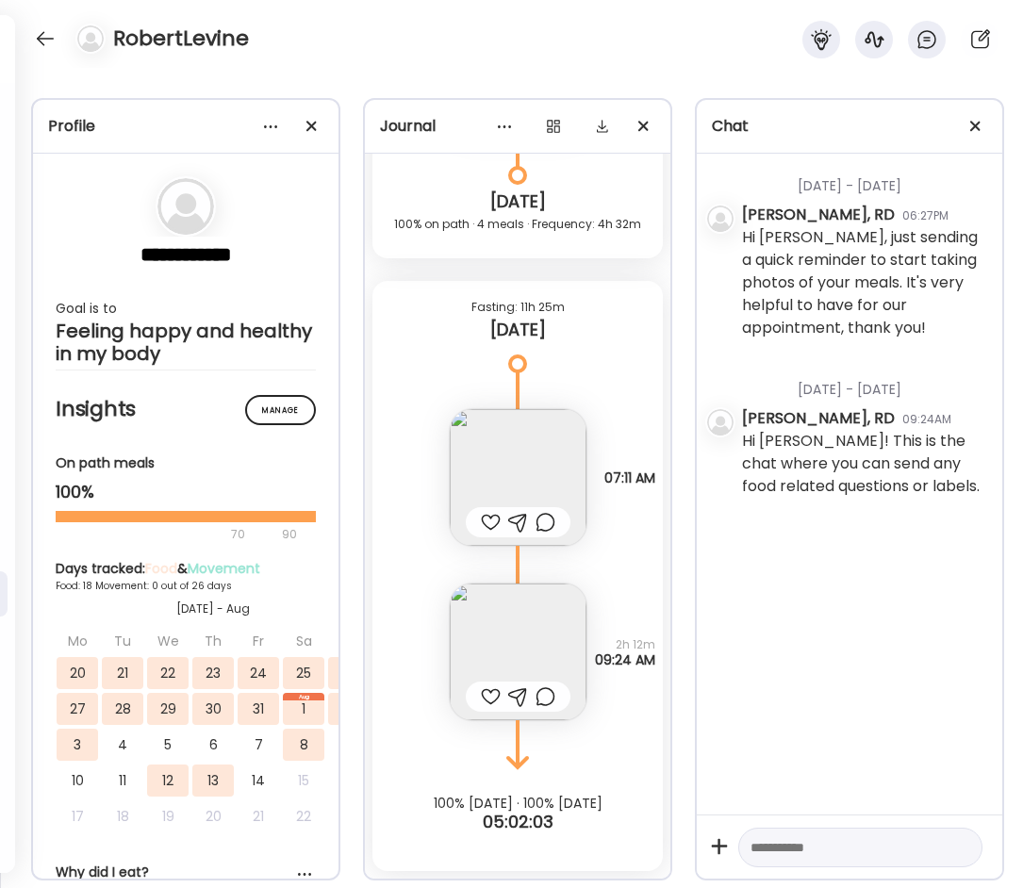
click at [784, 836] on textarea at bounding box center [843, 847] width 186 height 23
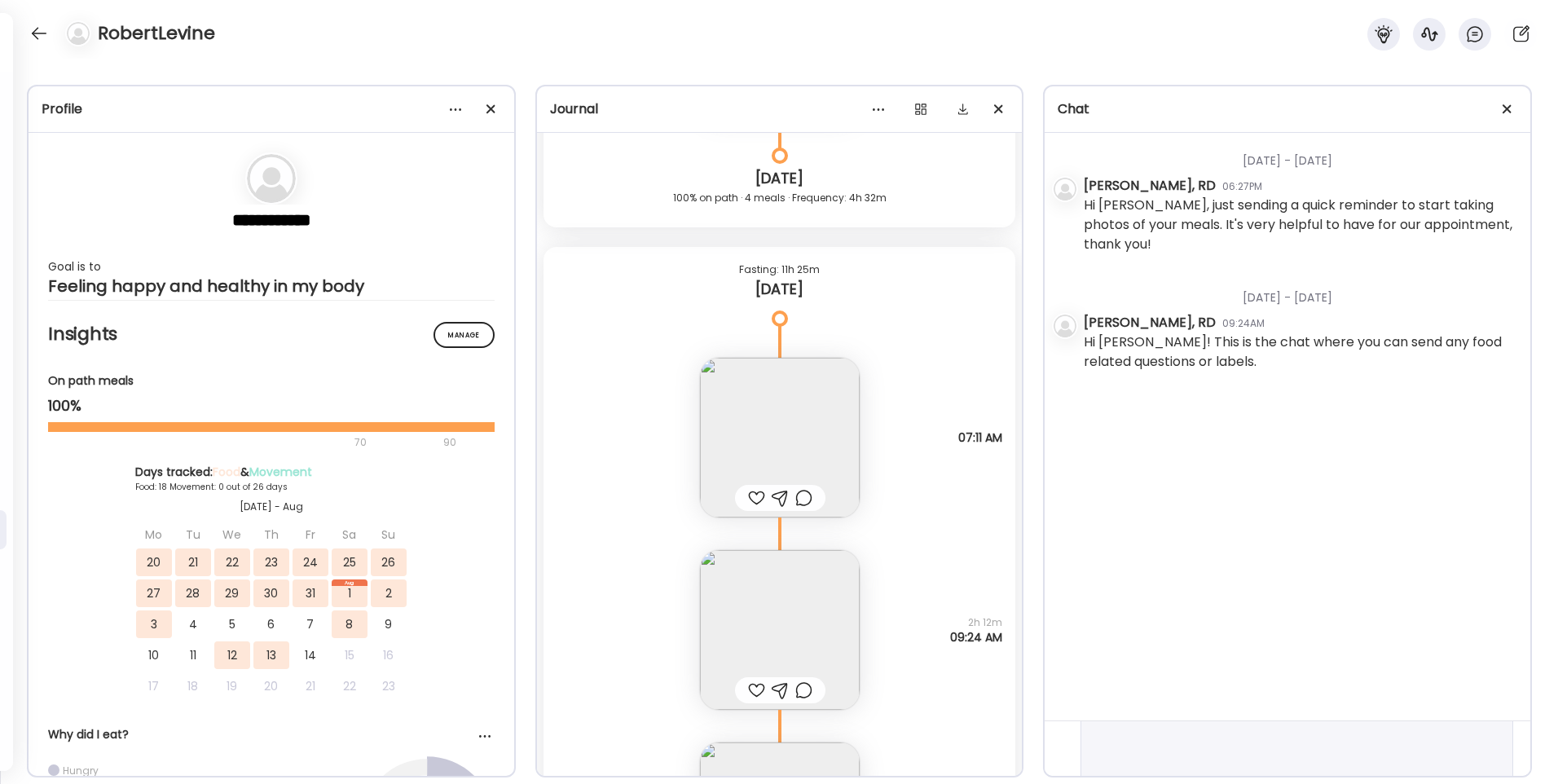
scroll to position [1445, 0]
click at [1179, 743] on textarea "**********" at bounding box center [1282, 735] width 382 height 156
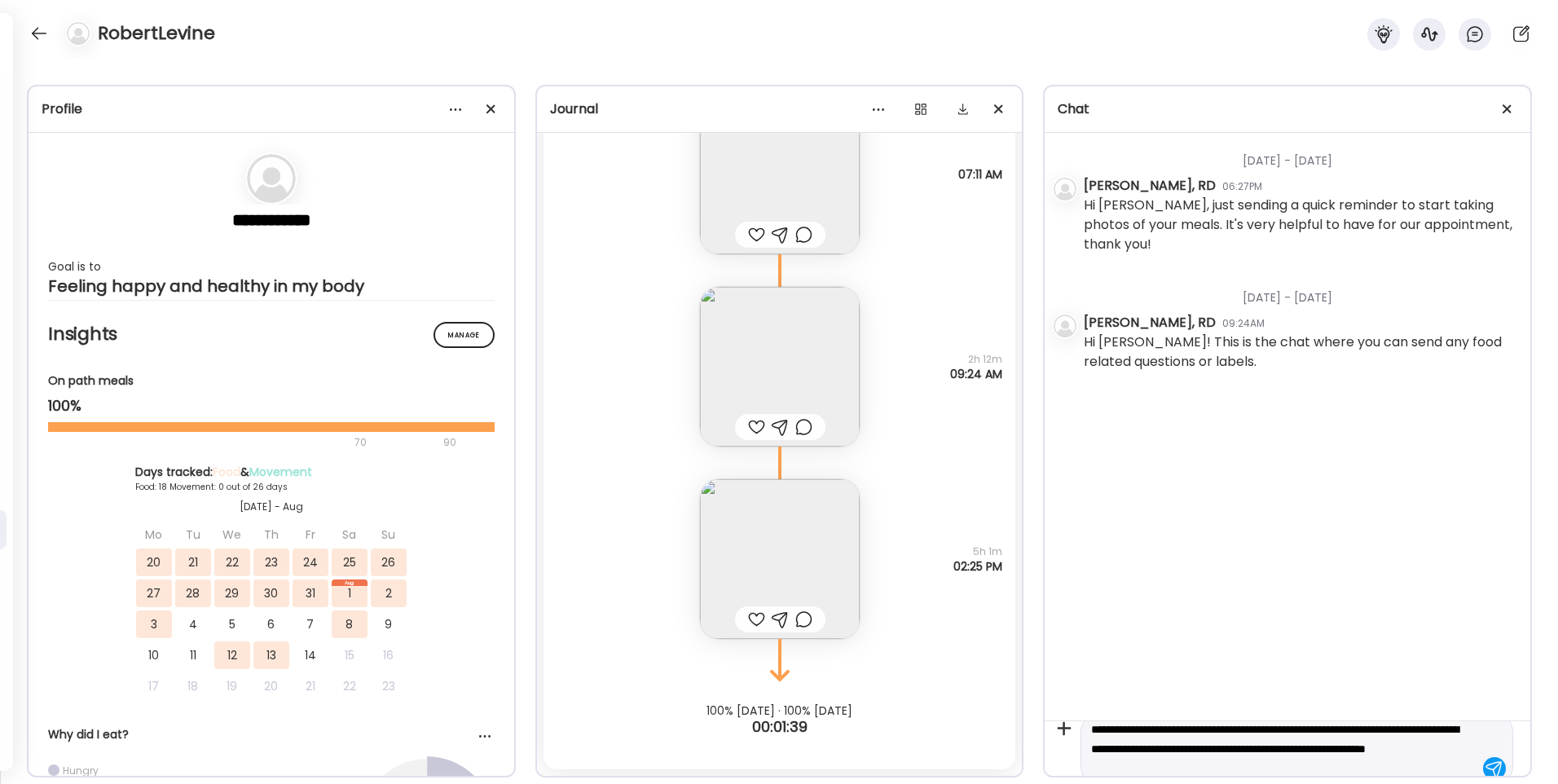
scroll to position [20, 0]
type textarea "**********"
click at [1456, 746] on div at bounding box center [1495, 768] width 22 height 22
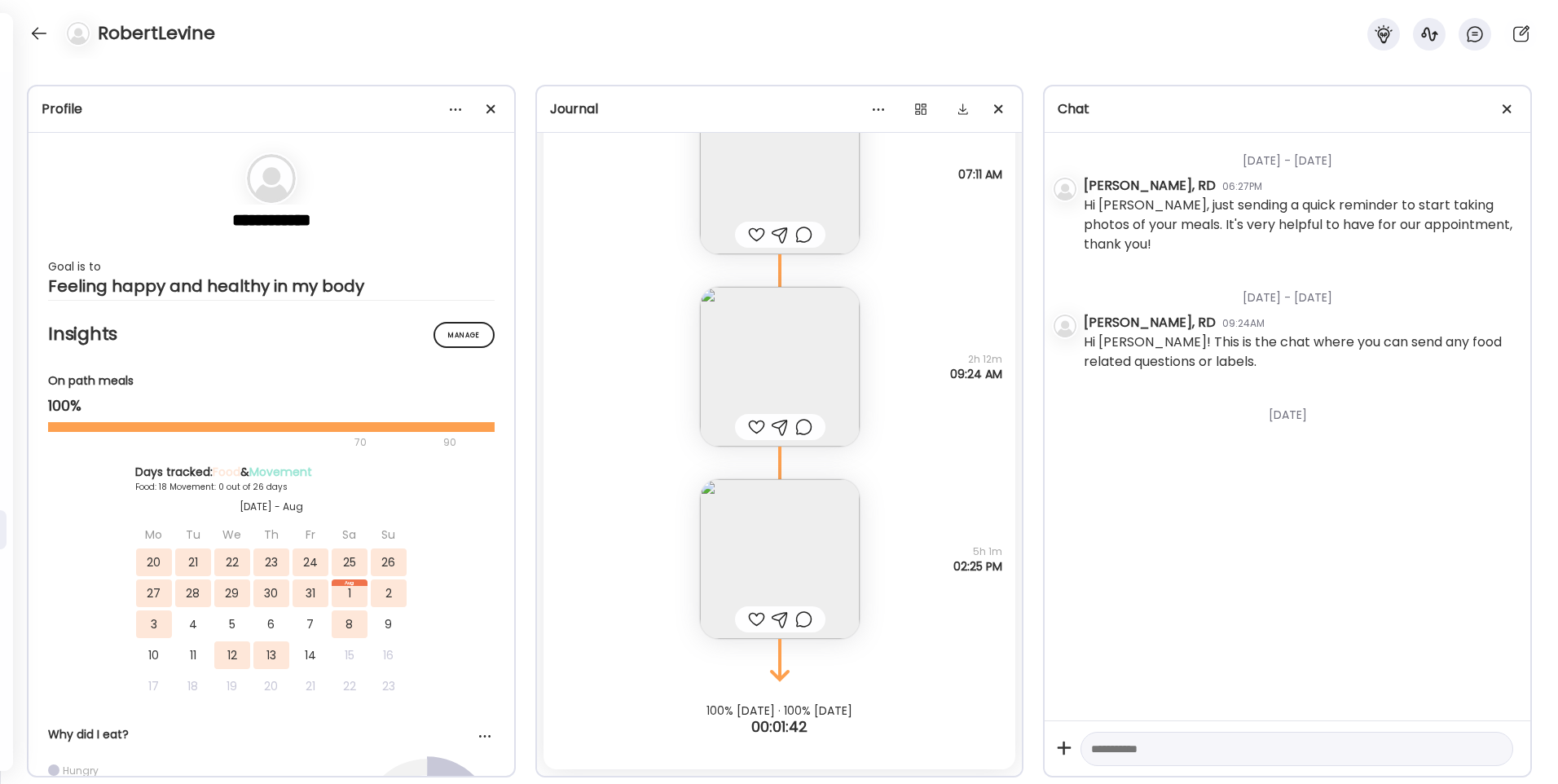
scroll to position [0, 0]
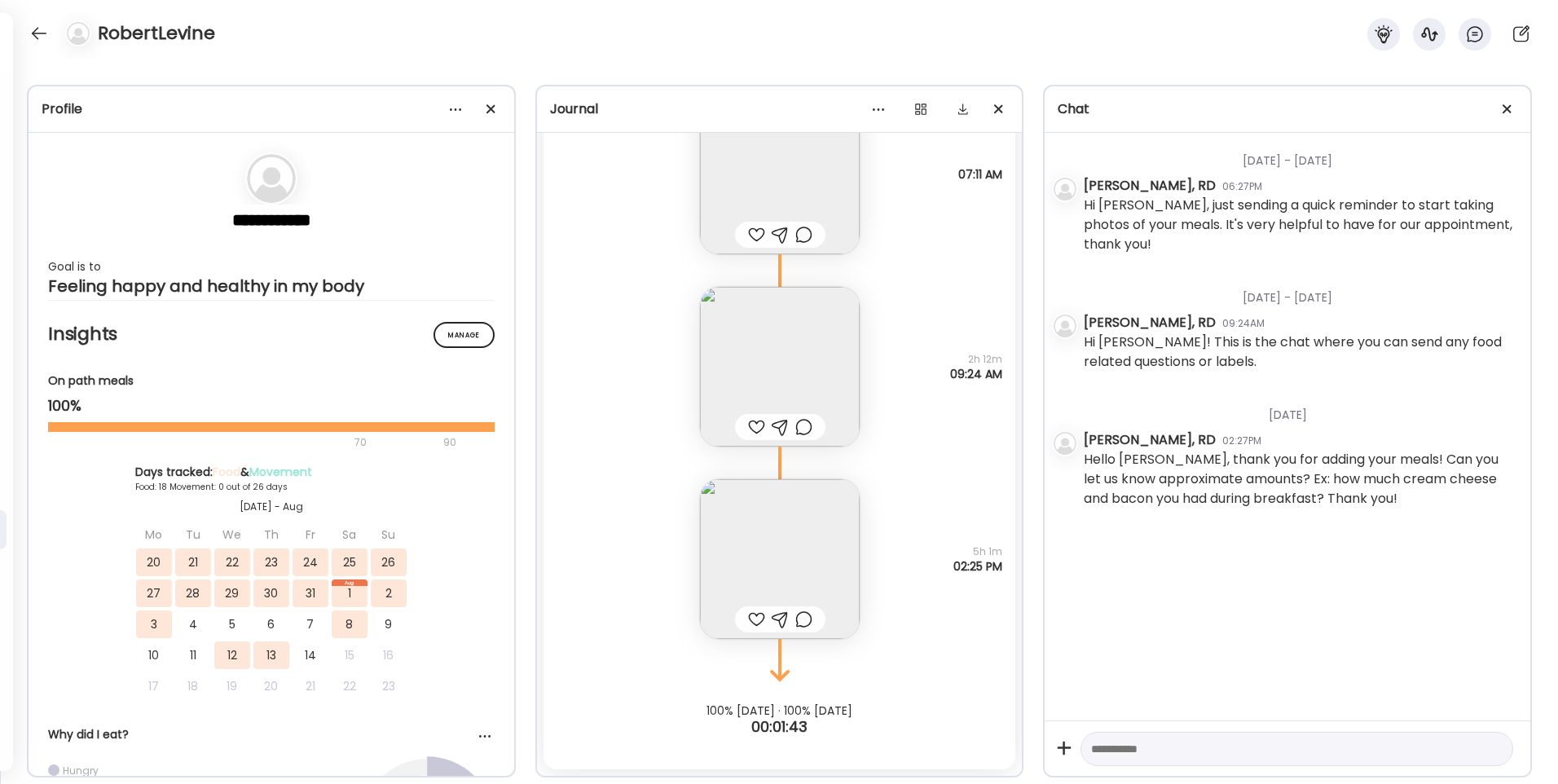
click at [800, 566] on img at bounding box center [780, 558] width 160 height 160
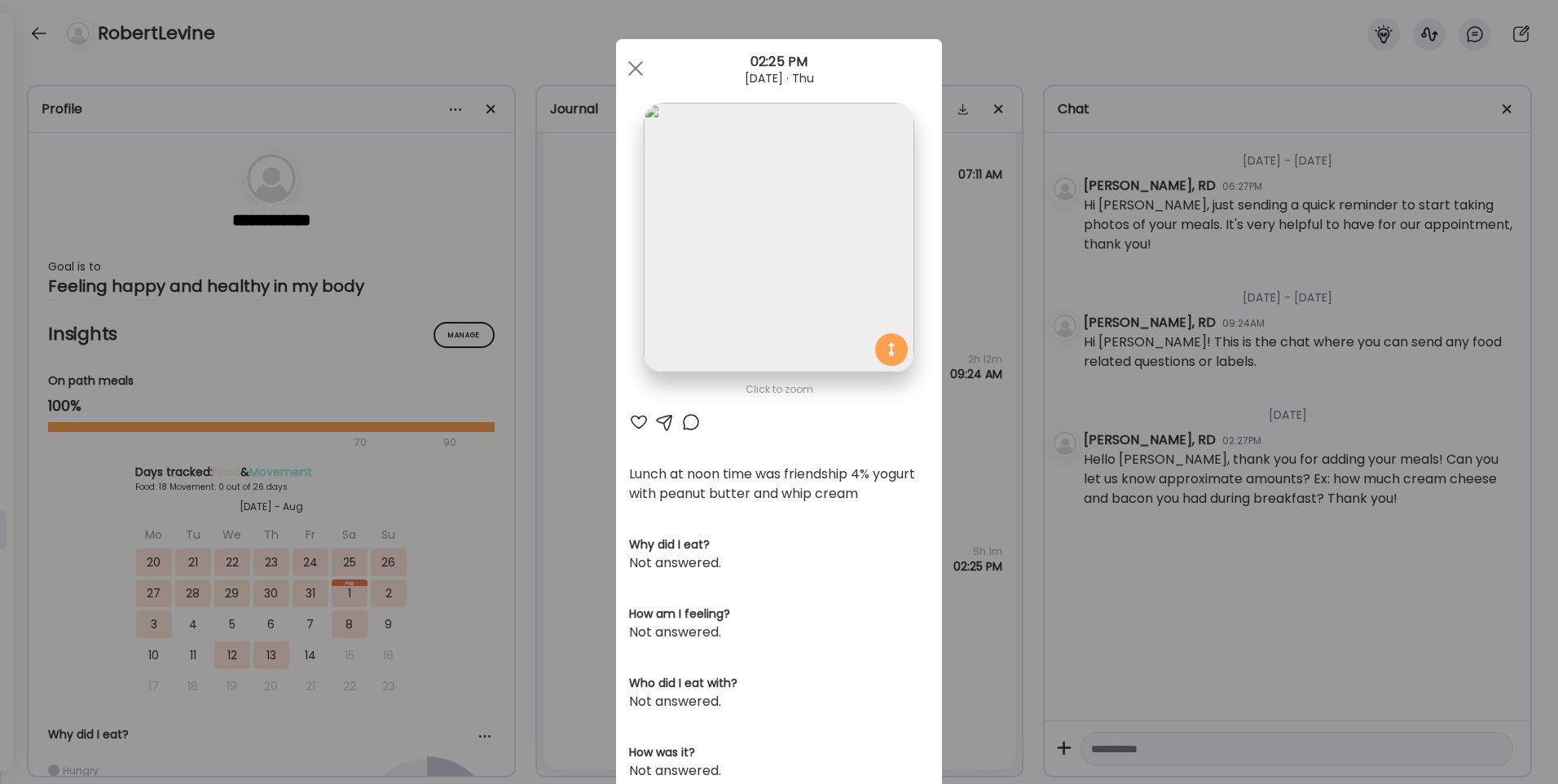
click at [1007, 461] on div "Ate Coach Dashboard Wahoo! It’s official Take a moment to set up your Coach Pro…" at bounding box center [779, 392] width 1558 height 784
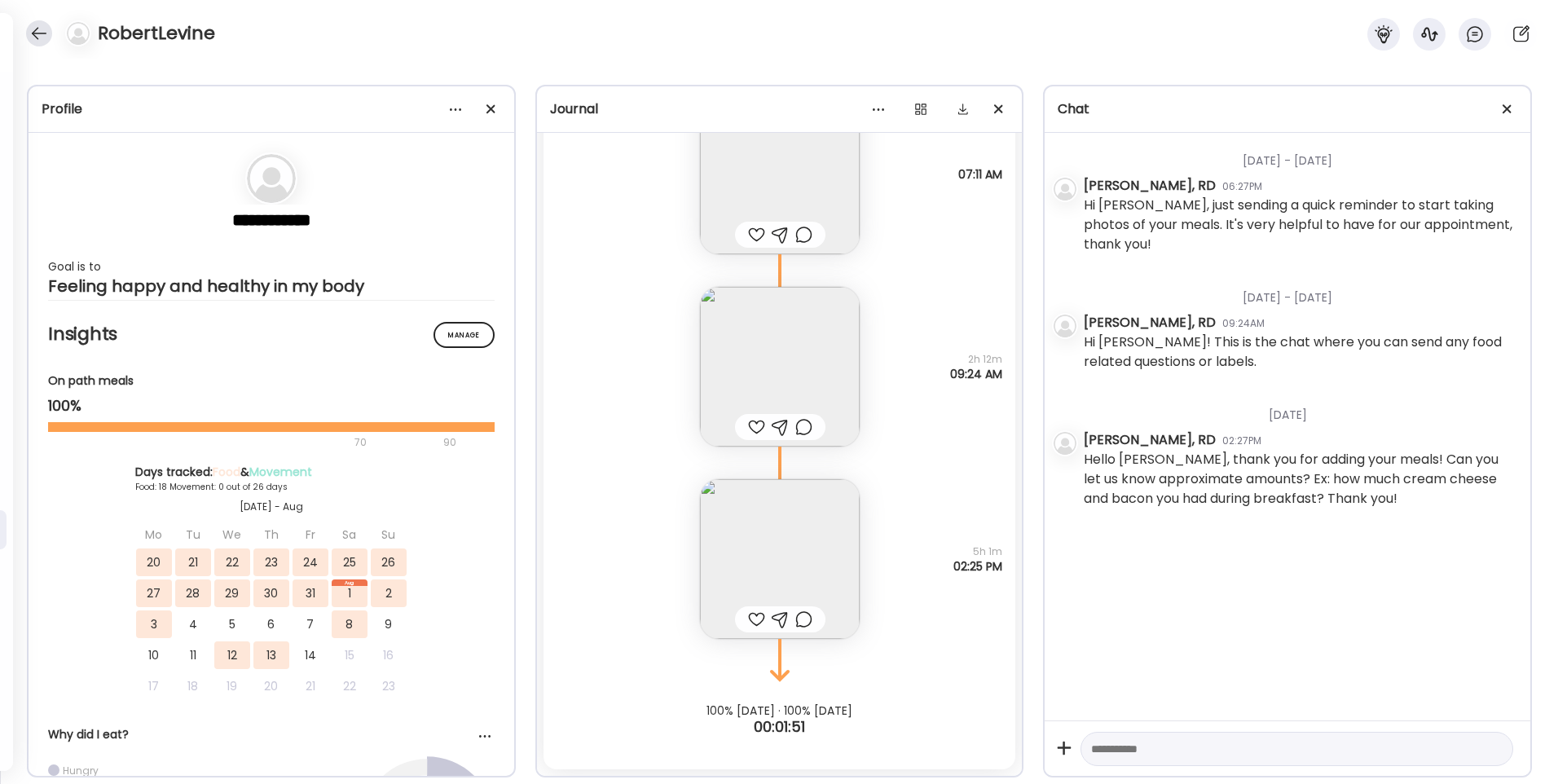
click at [32, 38] on div at bounding box center [39, 34] width 26 height 26
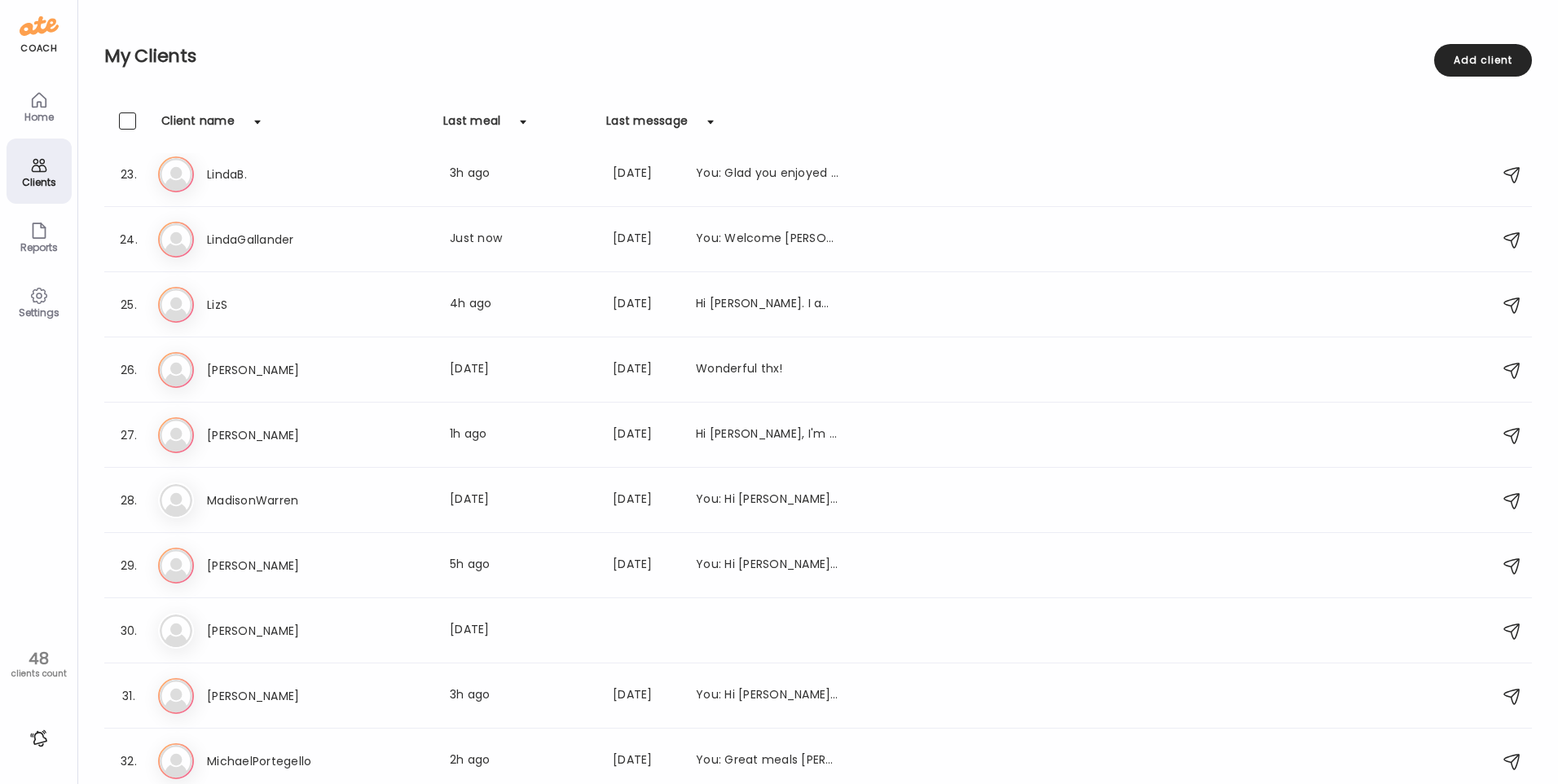
click at [60, 107] on div "Home" at bounding box center [39, 105] width 65 height 65
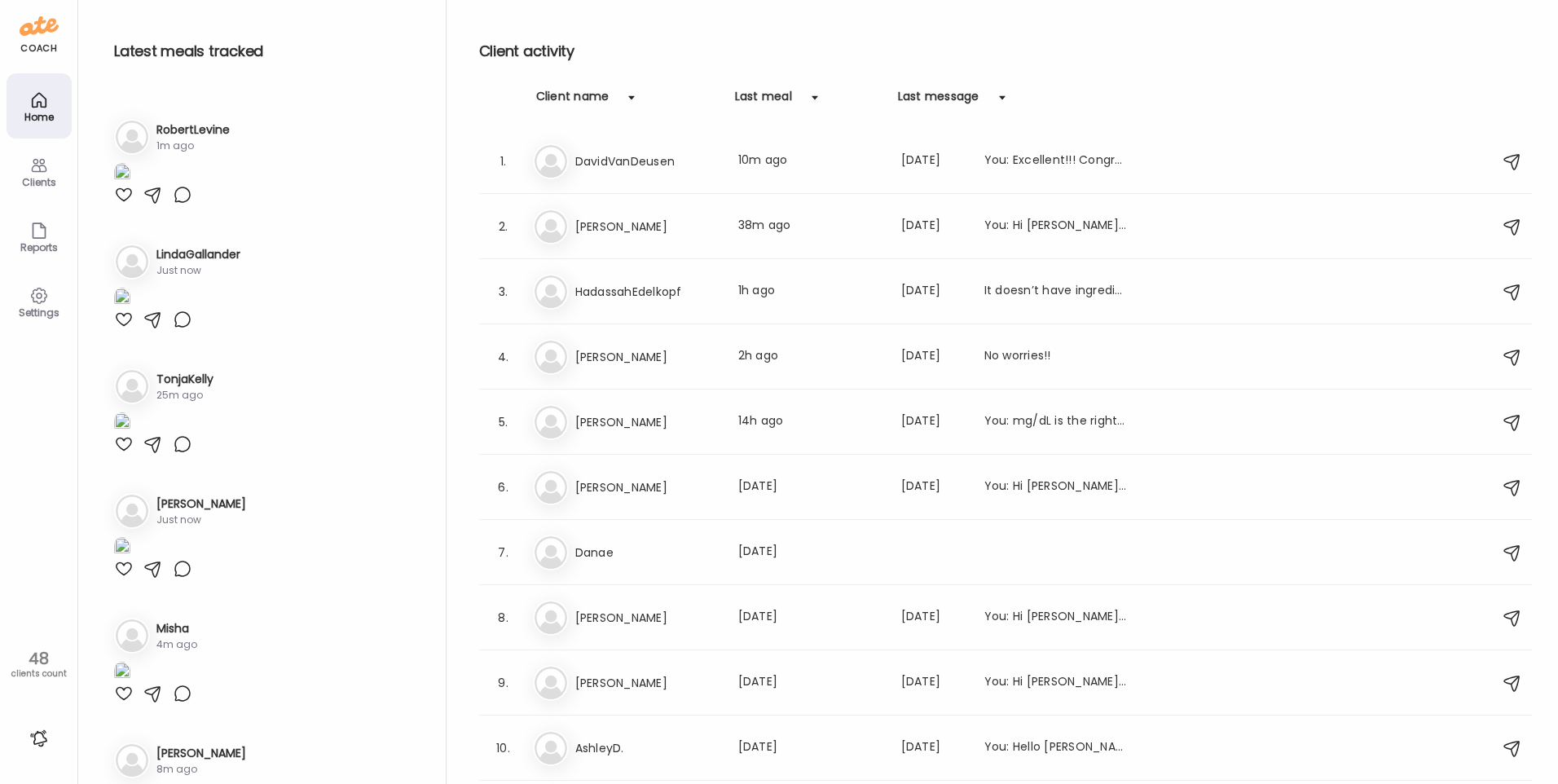
scroll to position [245, 0]
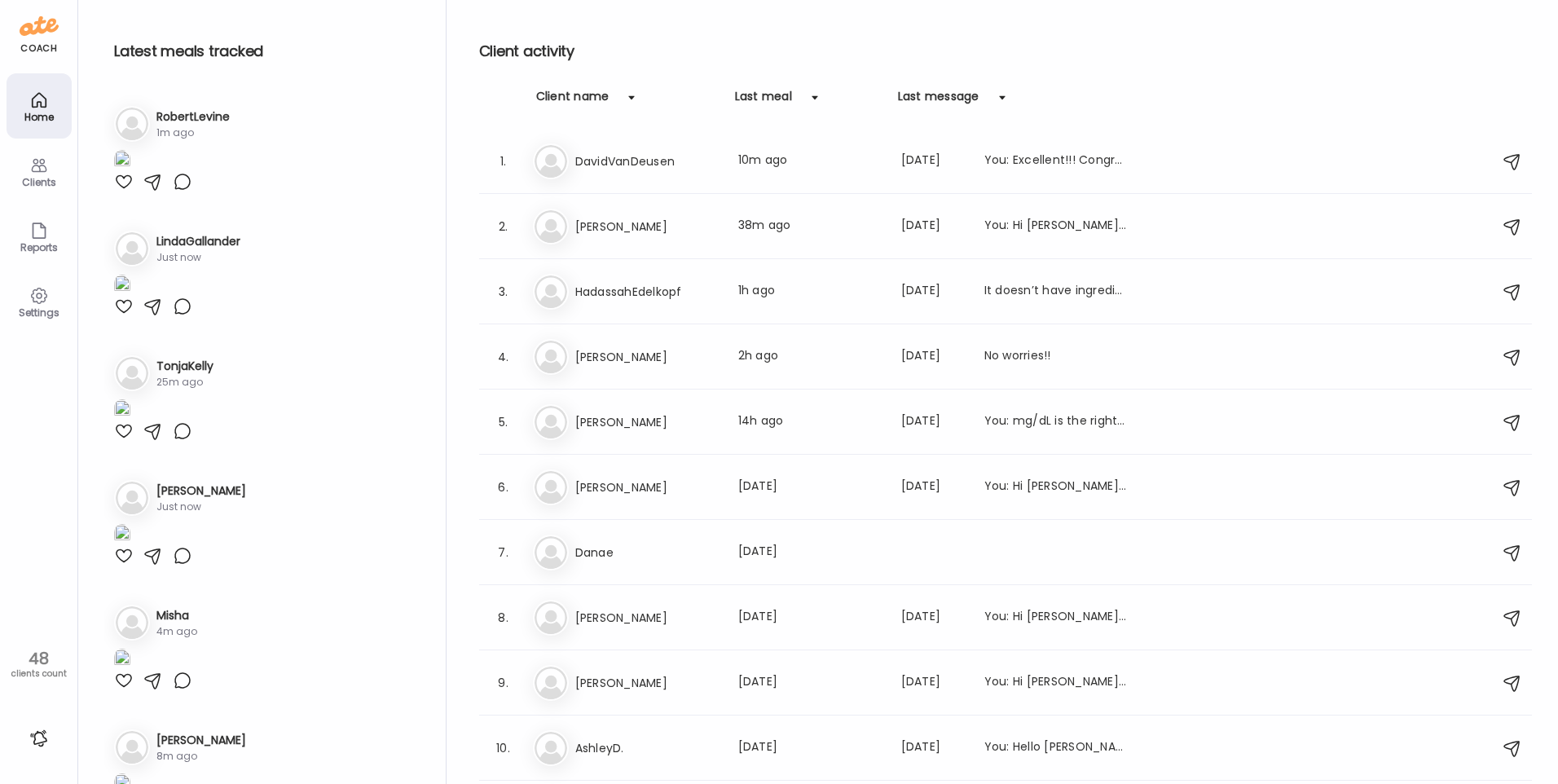
click at [131, 48] on img at bounding box center [122, 35] width 16 height 22
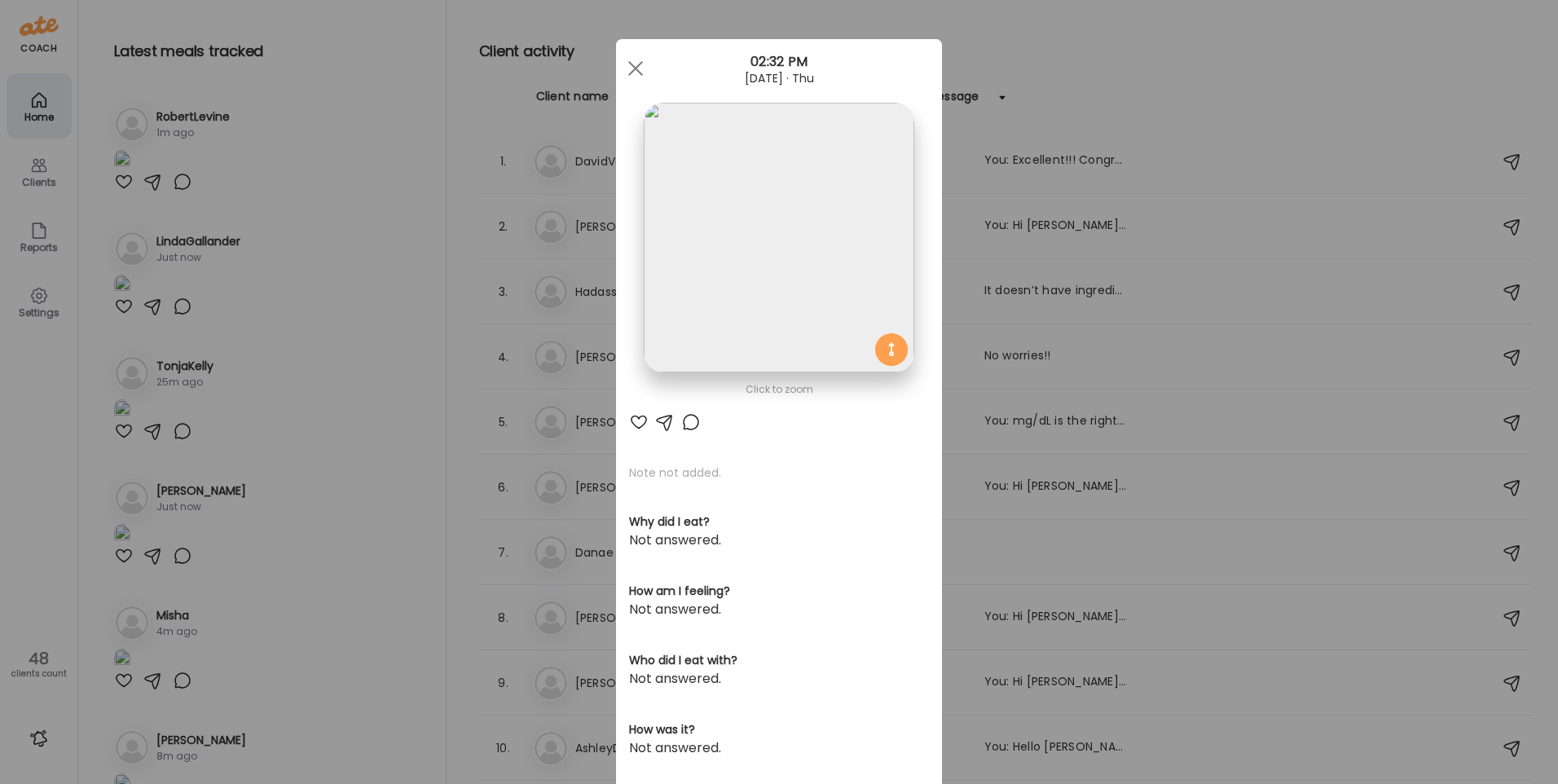
click at [840, 202] on img at bounding box center [779, 238] width 270 height 270
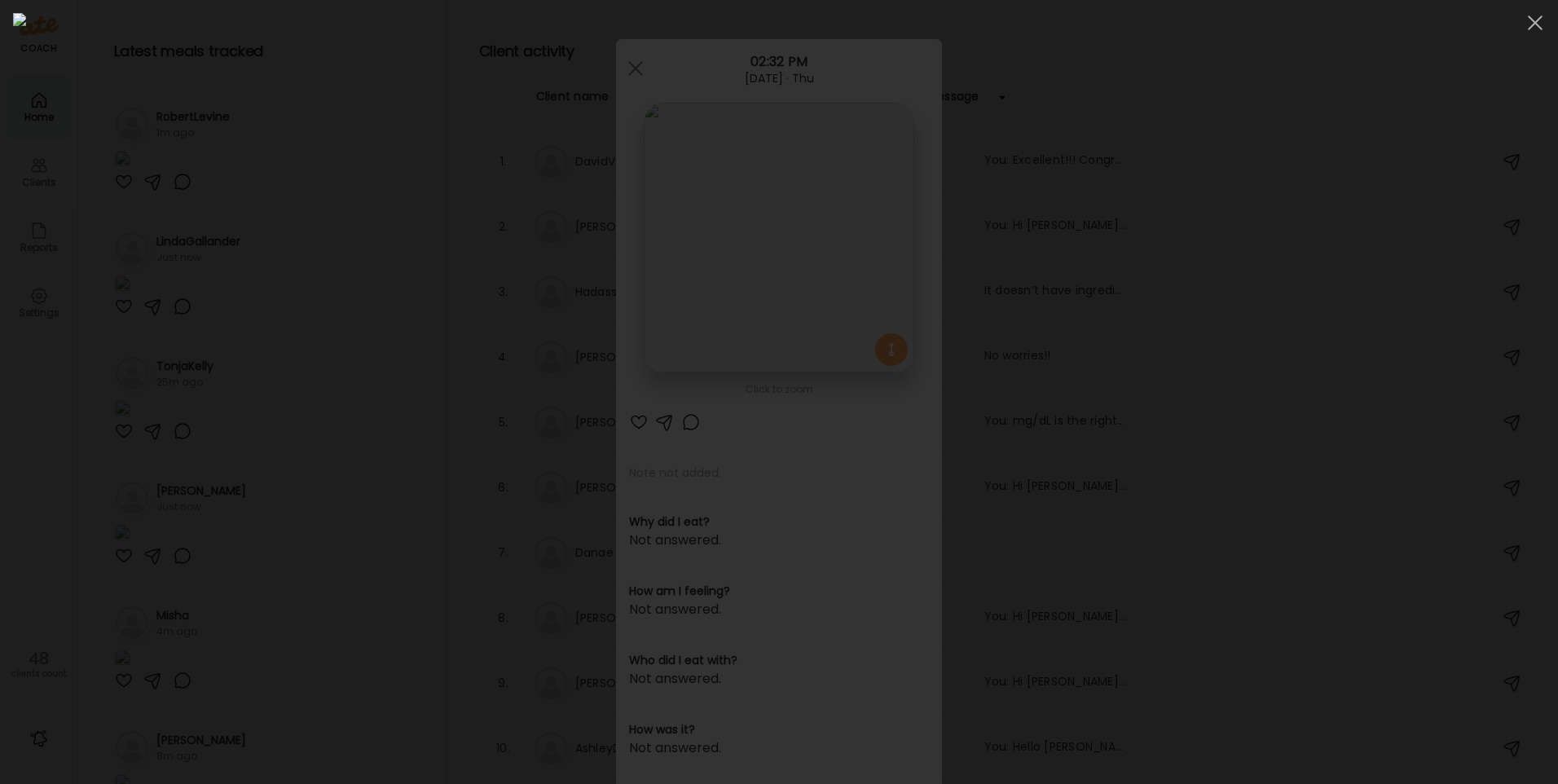
click at [1385, 300] on div at bounding box center [779, 392] width 1532 height 758
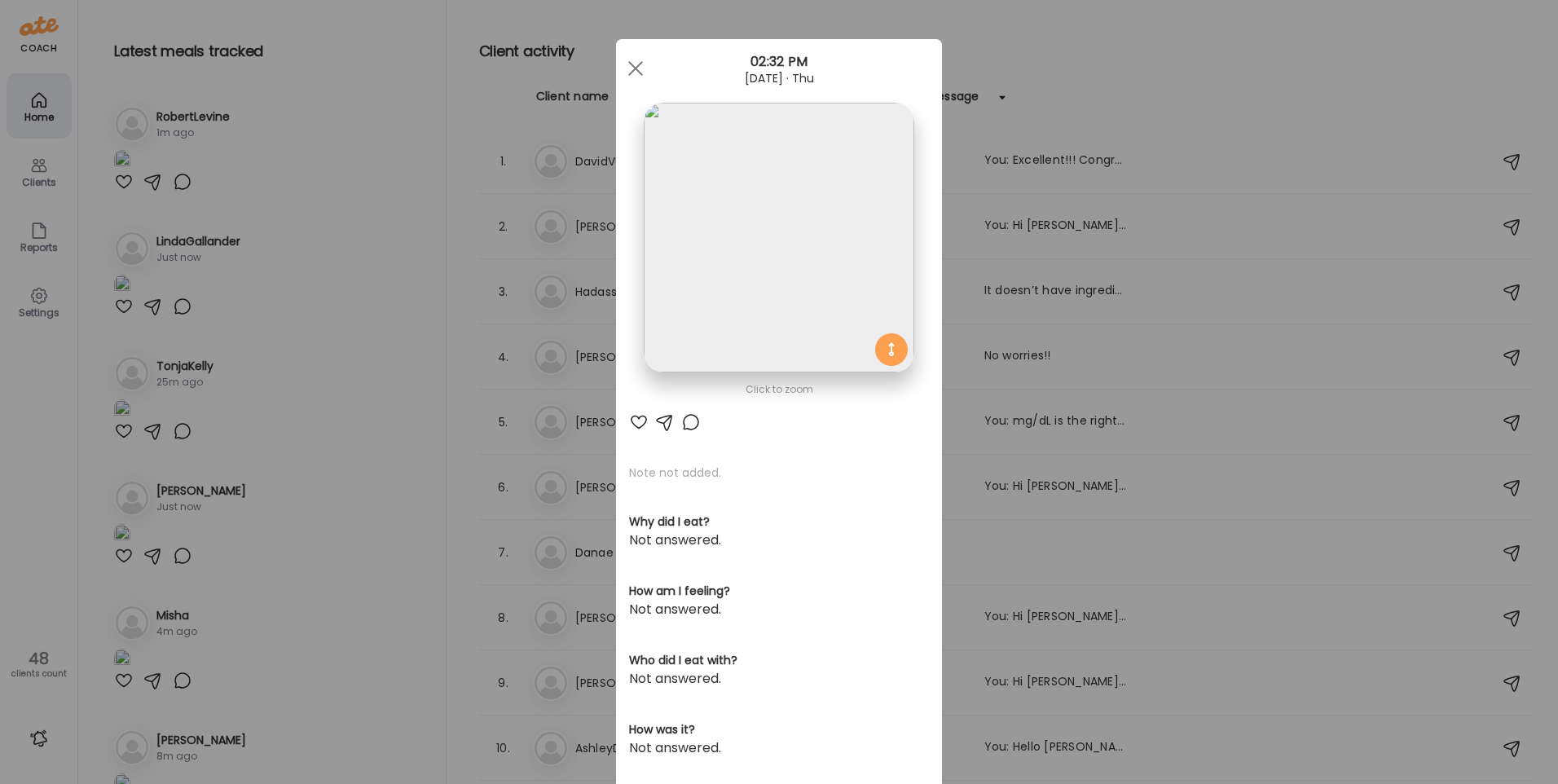
click at [1258, 335] on div "Ate Coach Dashboard Wahoo! It’s official Take a moment to set up your Coach Pro…" at bounding box center [779, 392] width 1558 height 784
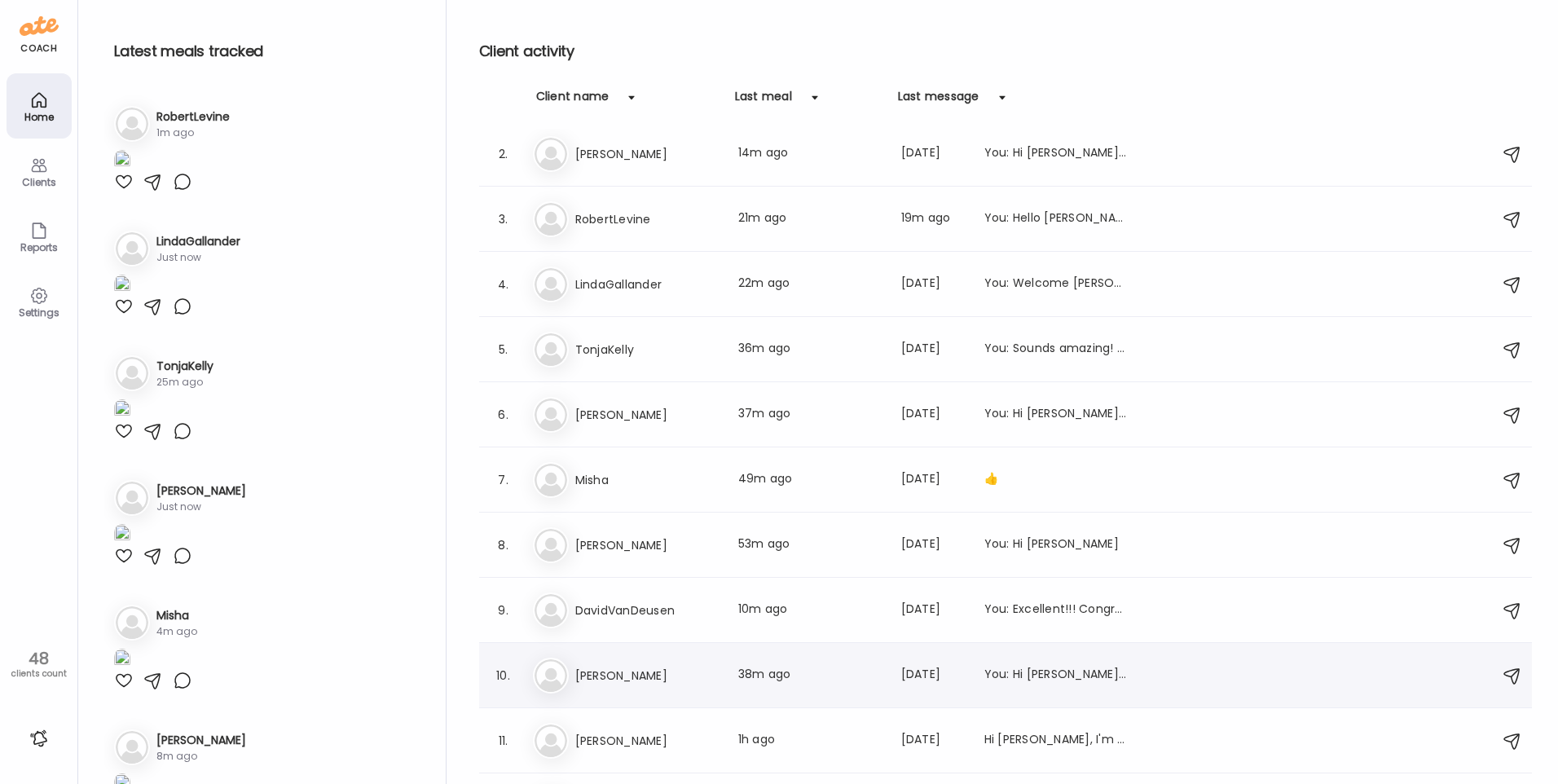
scroll to position [0, 0]
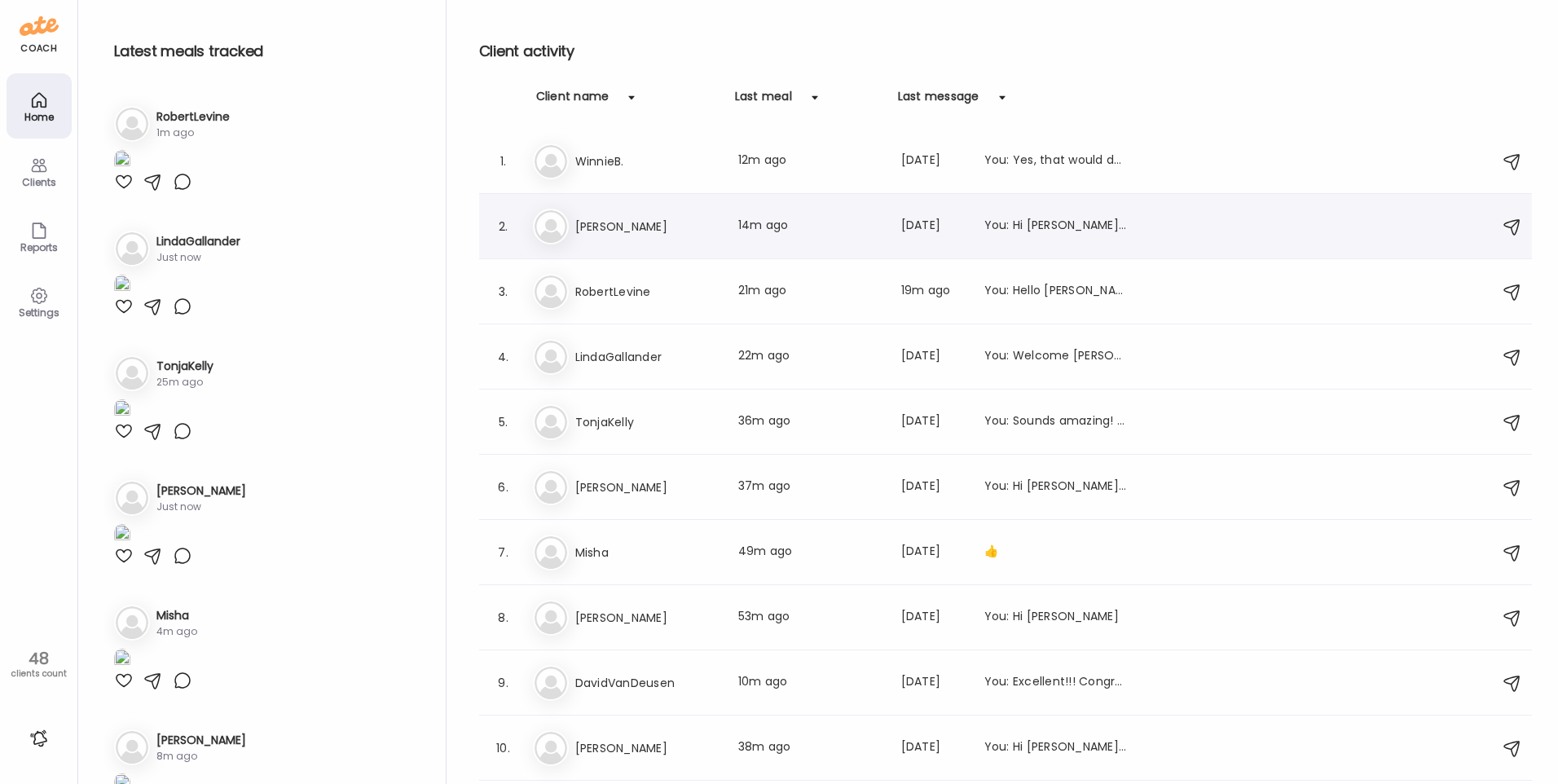
click at [636, 223] on h3 "[PERSON_NAME]" at bounding box center [647, 226] width 144 height 20
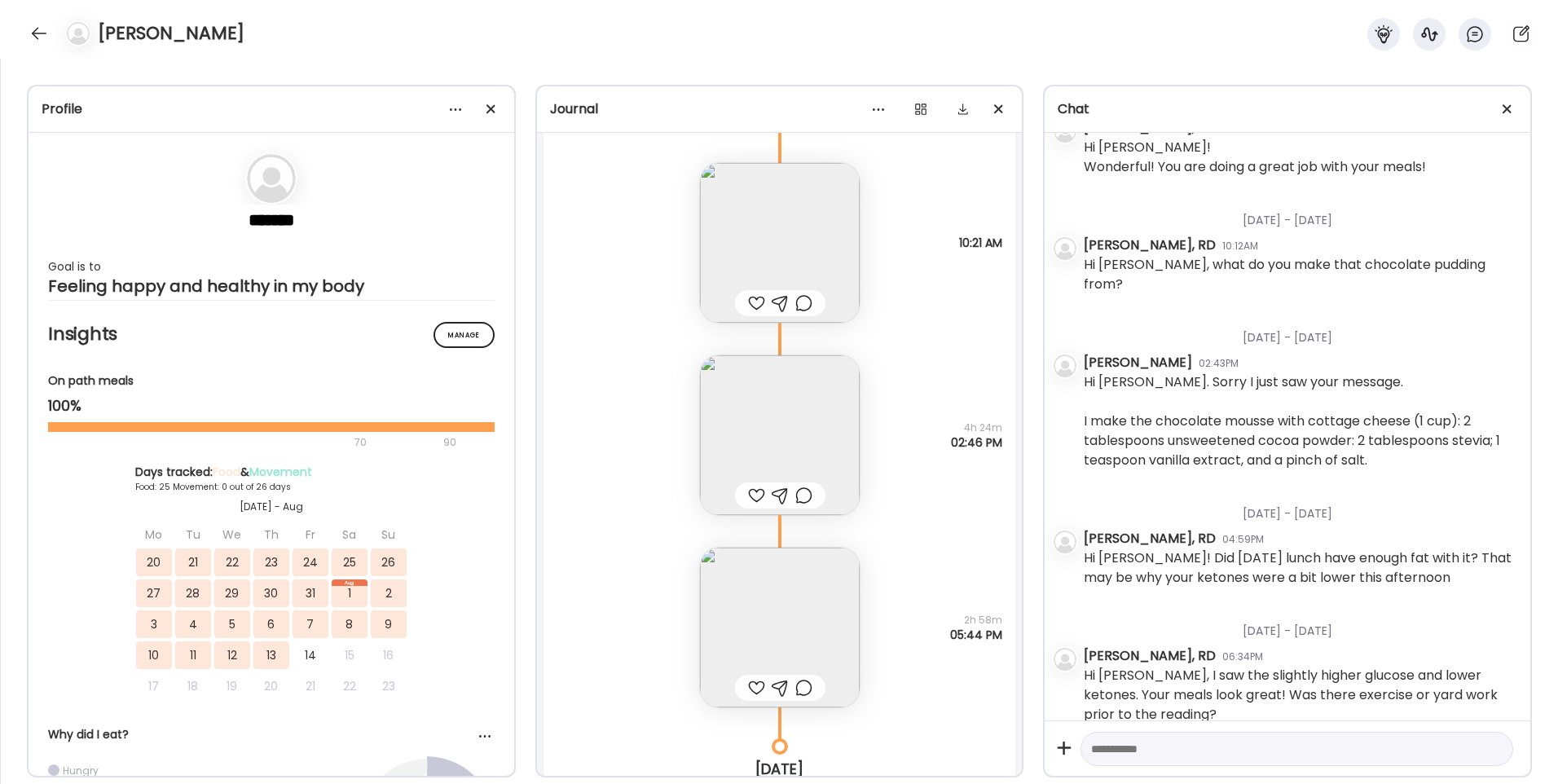
scroll to position [22752, 0]
click at [771, 418] on img at bounding box center [780, 425] width 160 height 160
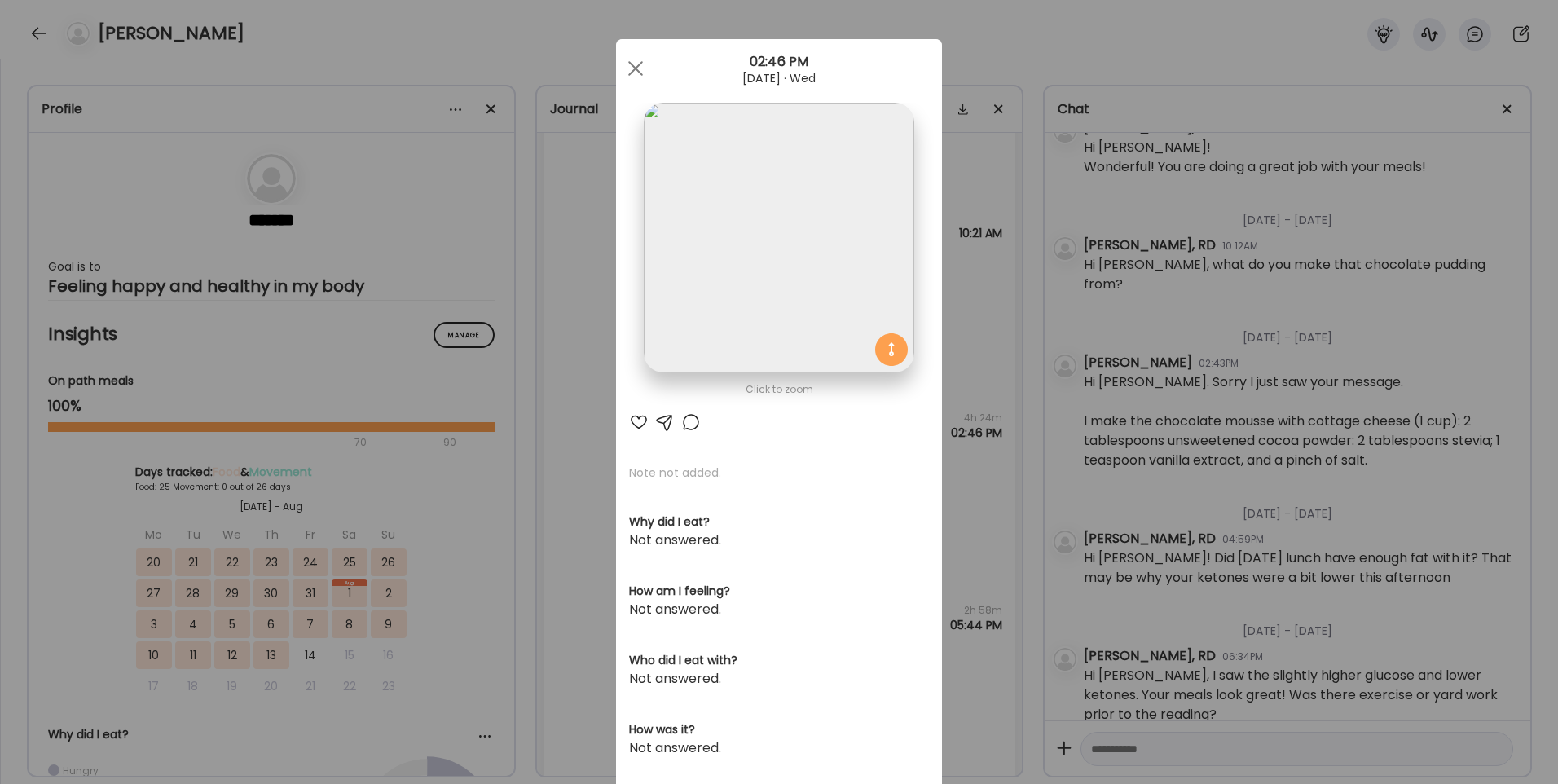
click at [730, 287] on img at bounding box center [779, 238] width 270 height 270
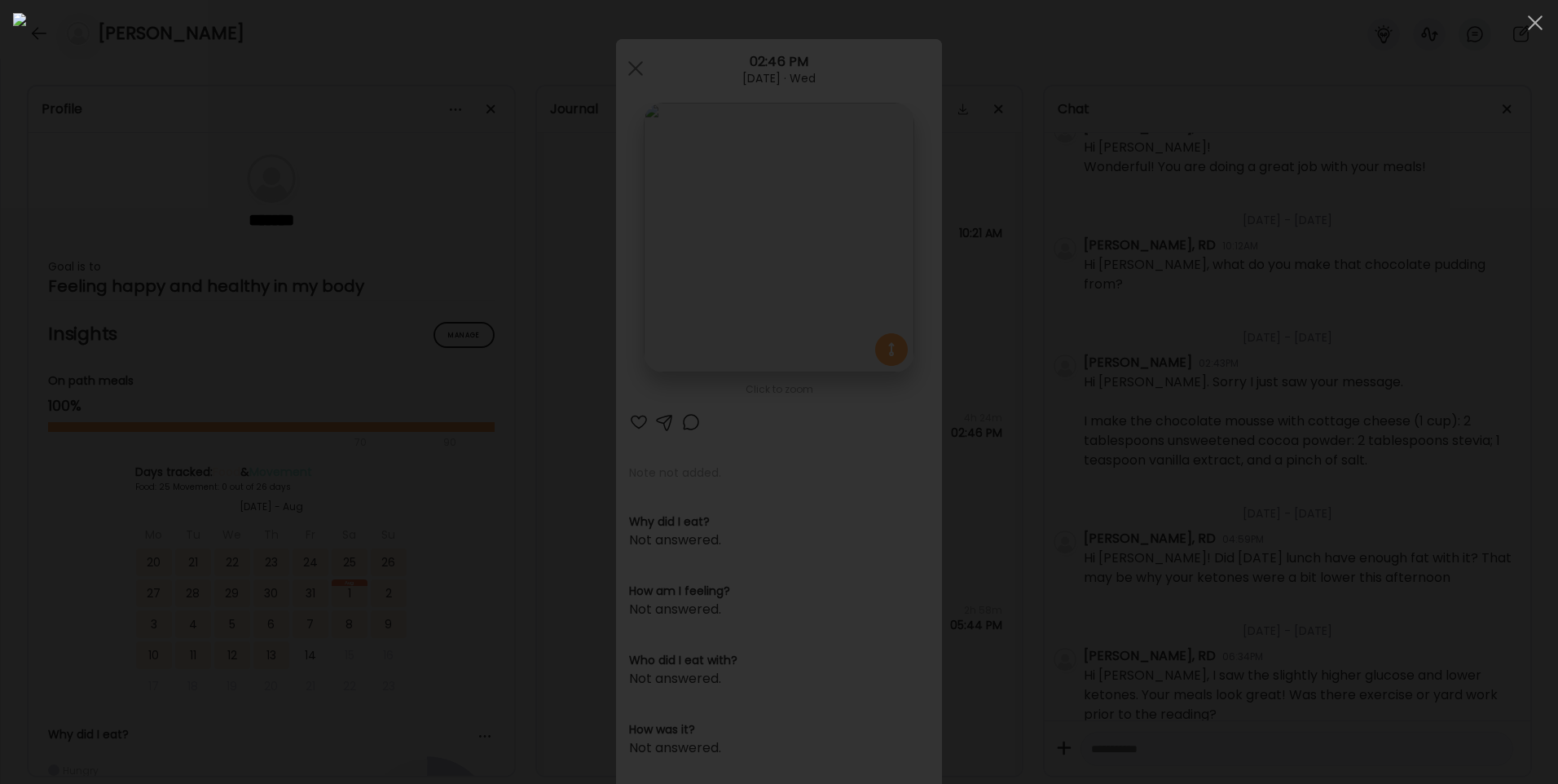
click at [359, 424] on div at bounding box center [779, 392] width 1532 height 758
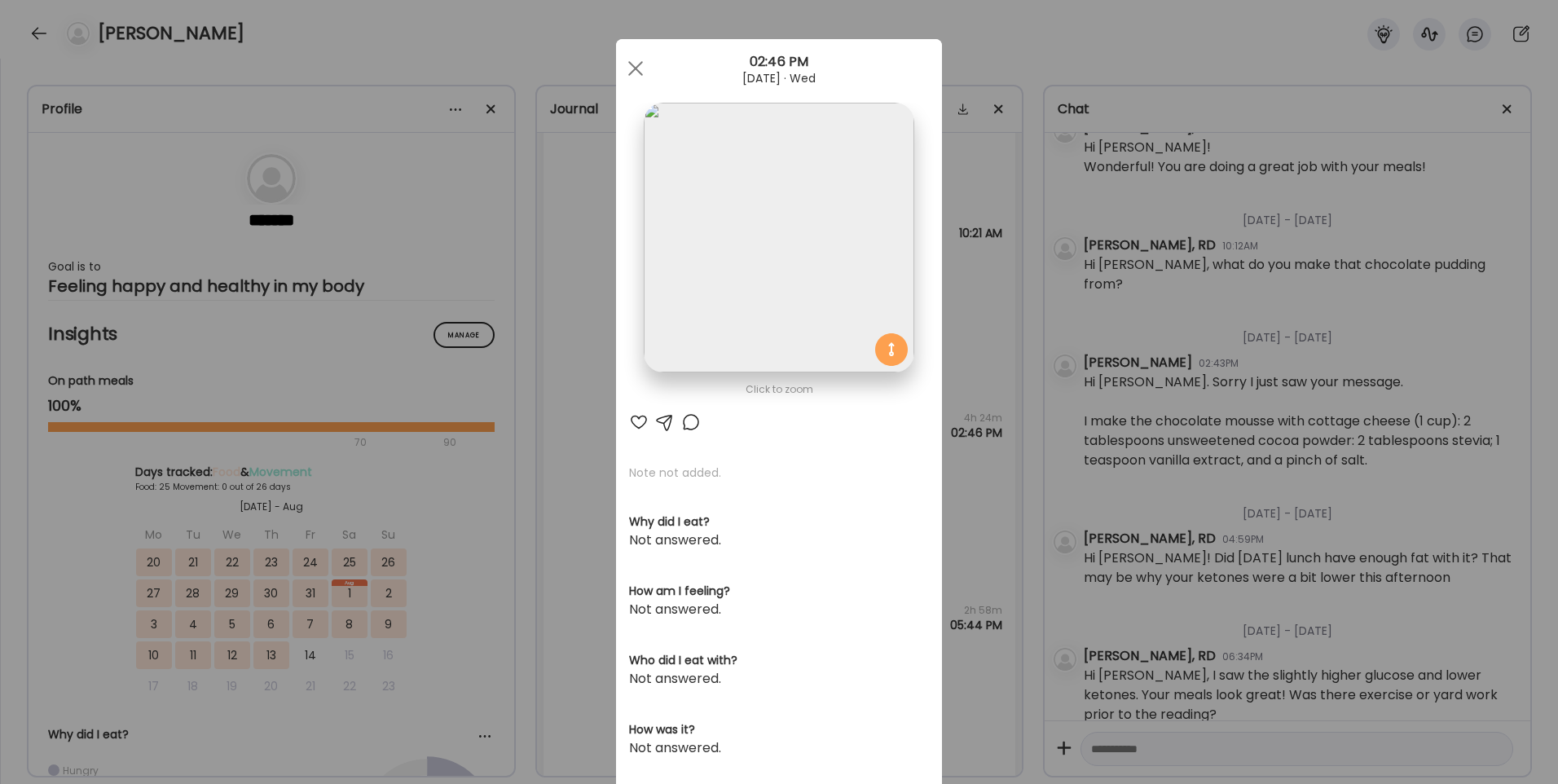
click at [536, 449] on div "Ate Coach Dashboard Wahoo! It’s official Take a moment to set up your Coach Pro…" at bounding box center [779, 392] width 1558 height 784
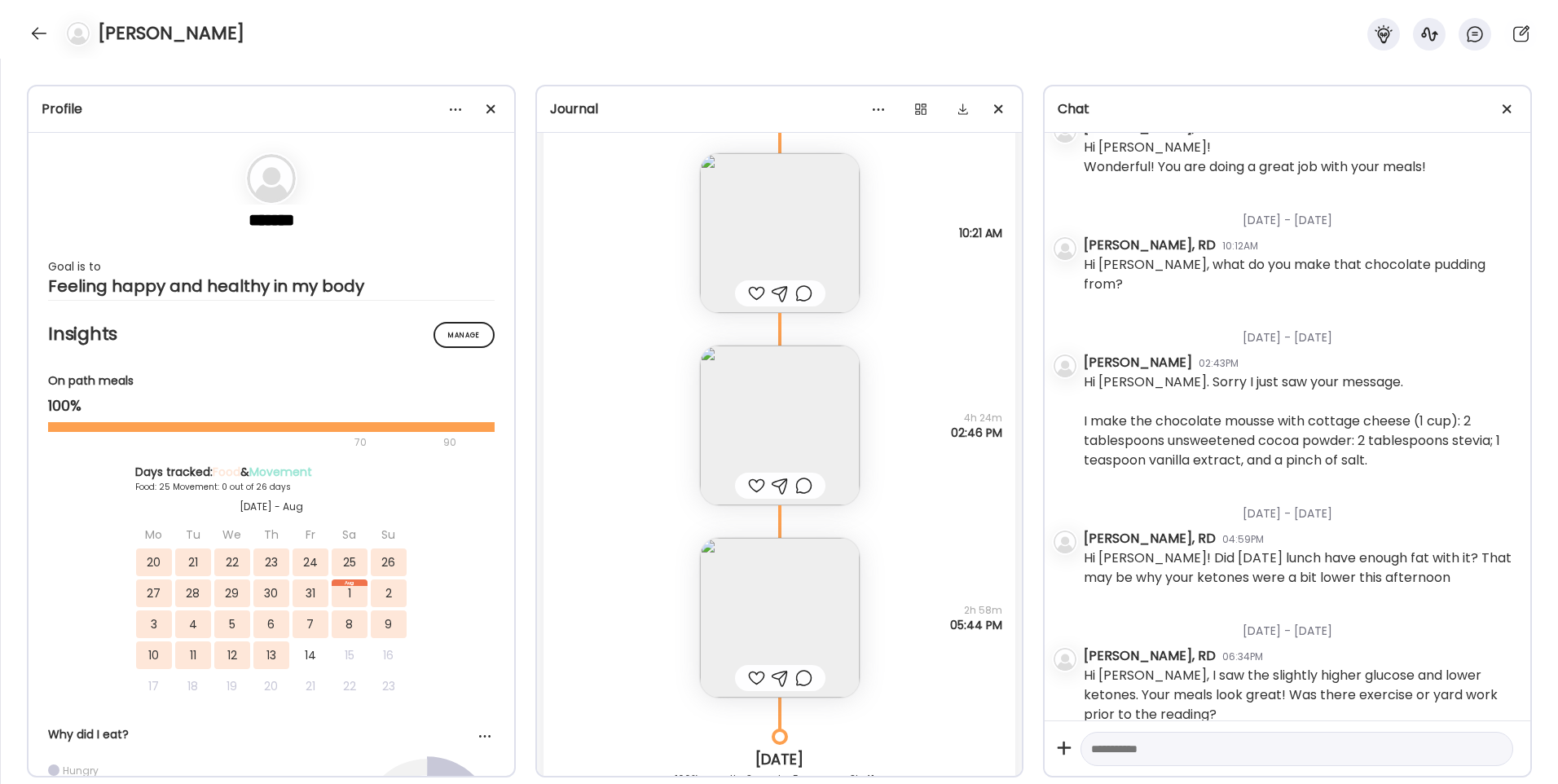
click at [750, 615] on img at bounding box center [780, 617] width 160 height 160
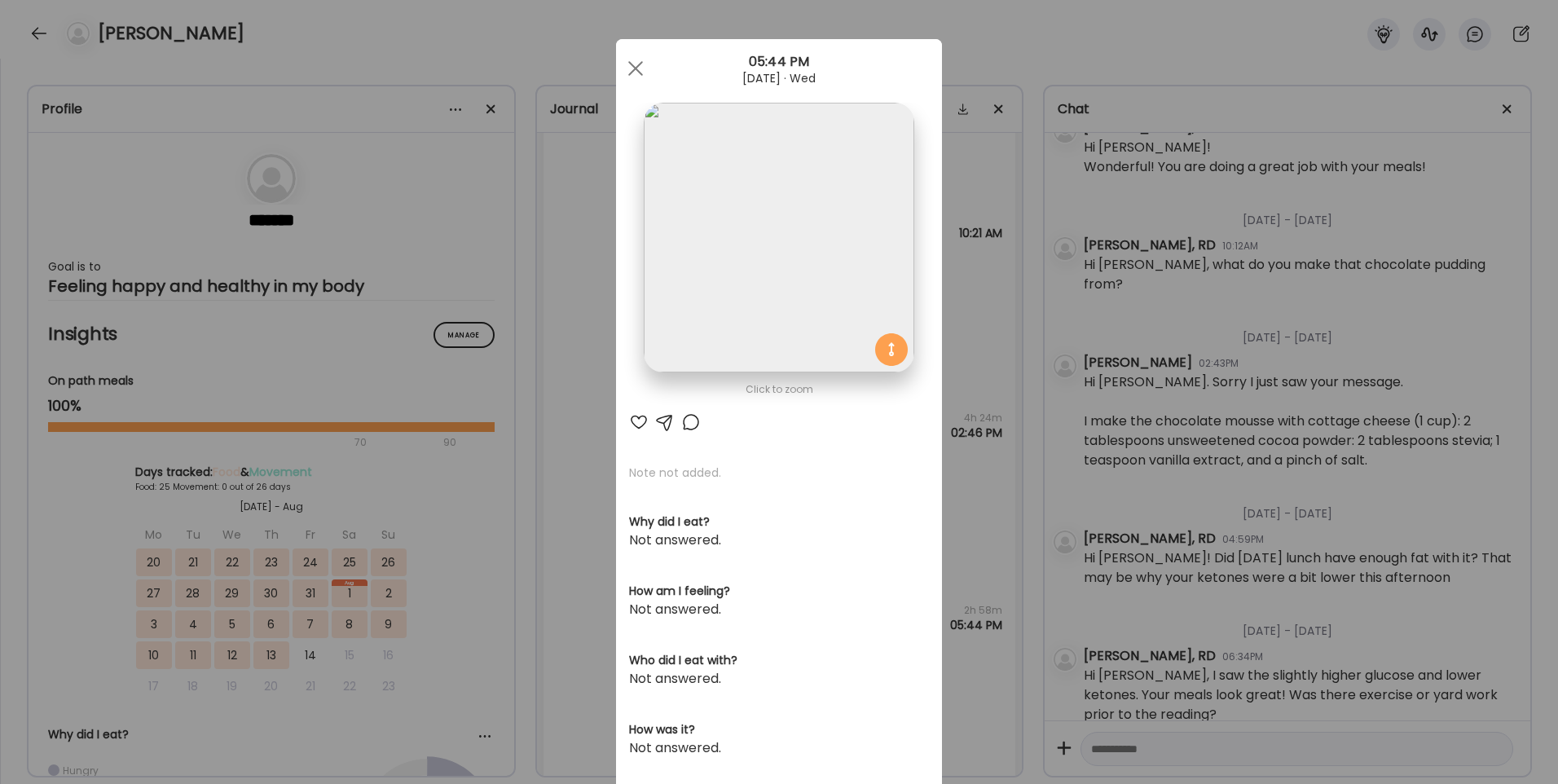
click at [561, 558] on div "Ate Coach Dashboard Wahoo! It’s official Take a moment to set up your Coach Pro…" at bounding box center [779, 392] width 1558 height 784
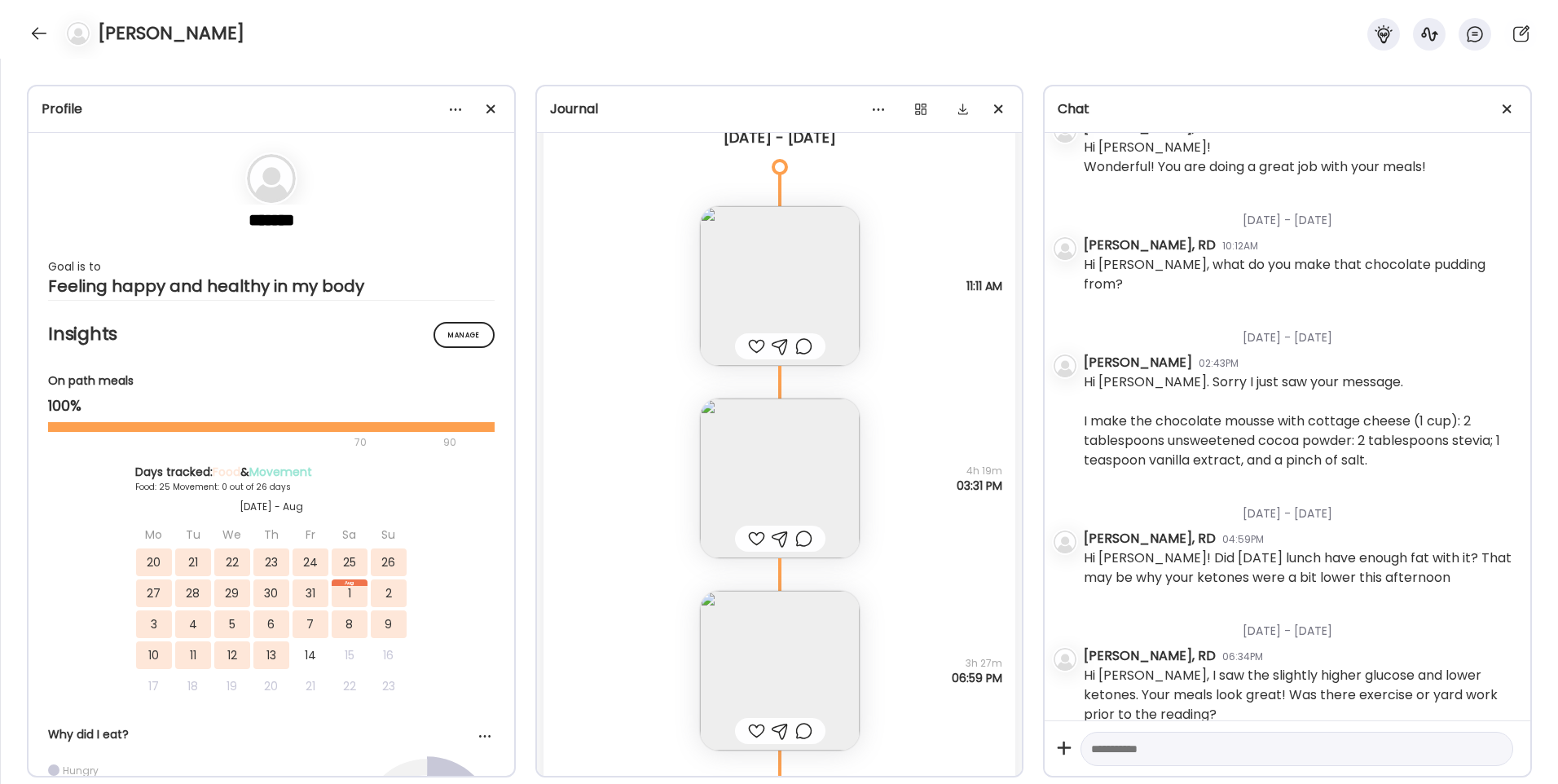
scroll to position [21121, 0]
click at [739, 456] on img at bounding box center [780, 484] width 160 height 160
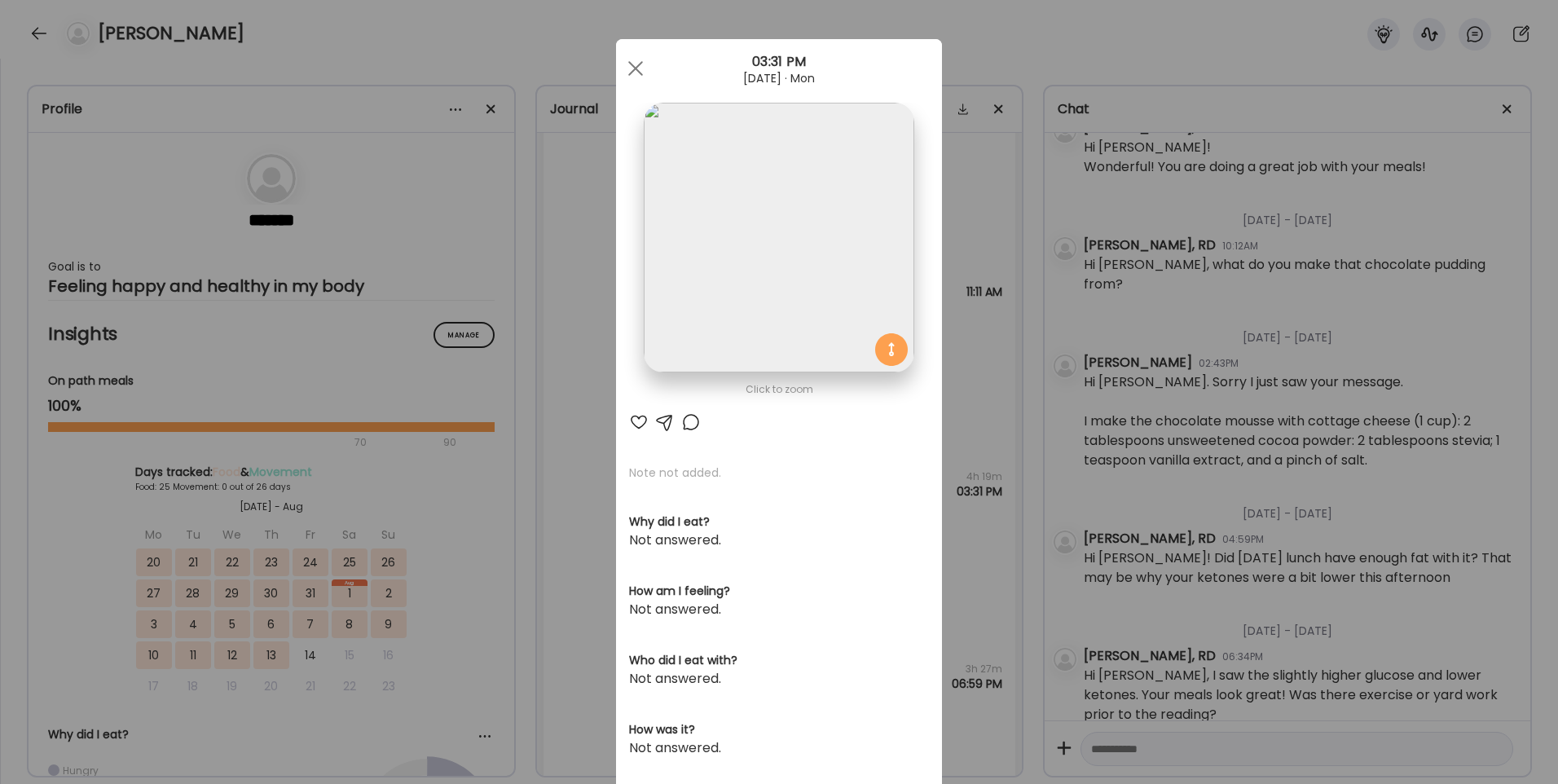
click at [719, 272] on img at bounding box center [779, 238] width 270 height 270
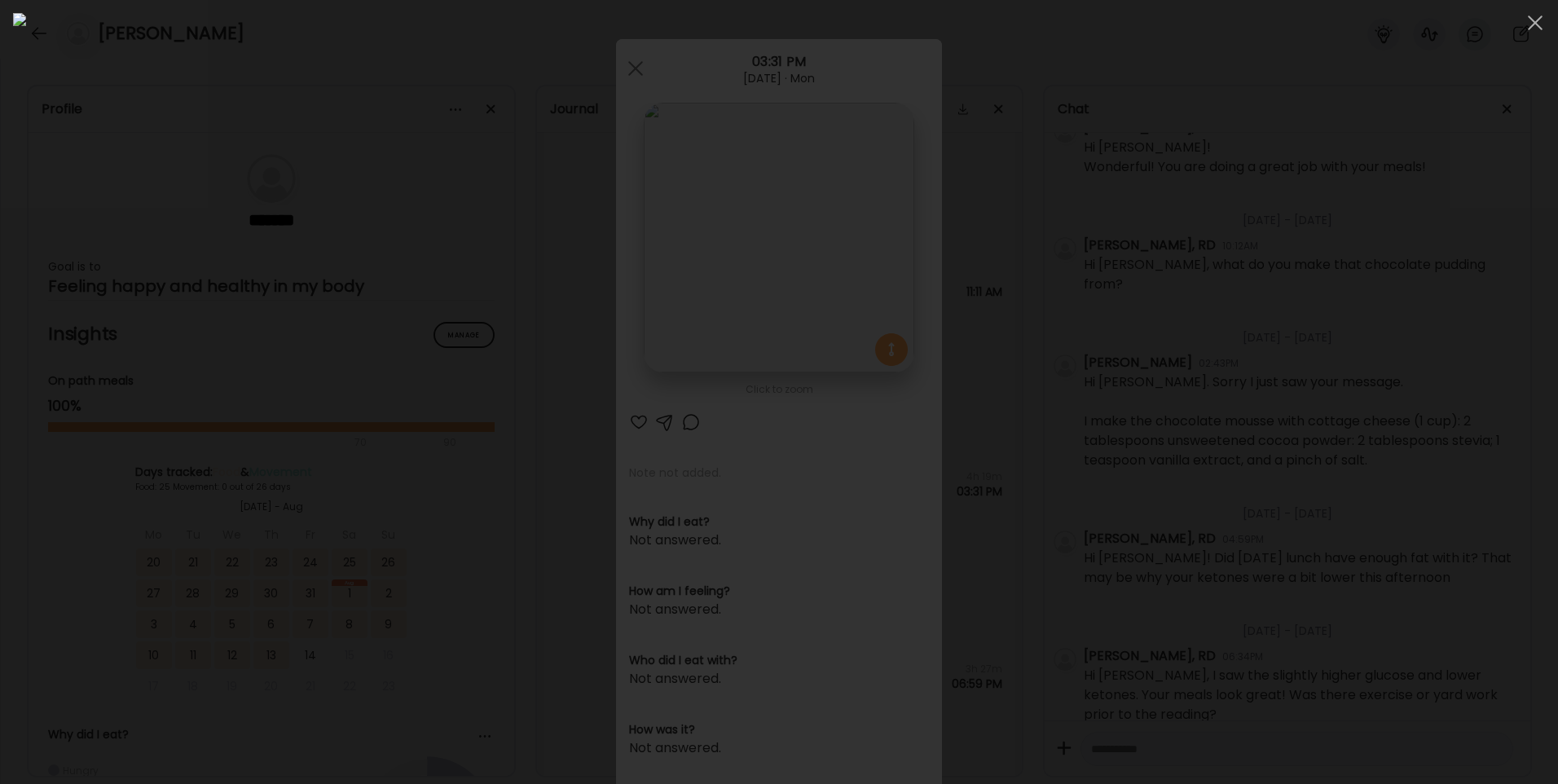
click at [581, 400] on img at bounding box center [779, 392] width 1532 height 758
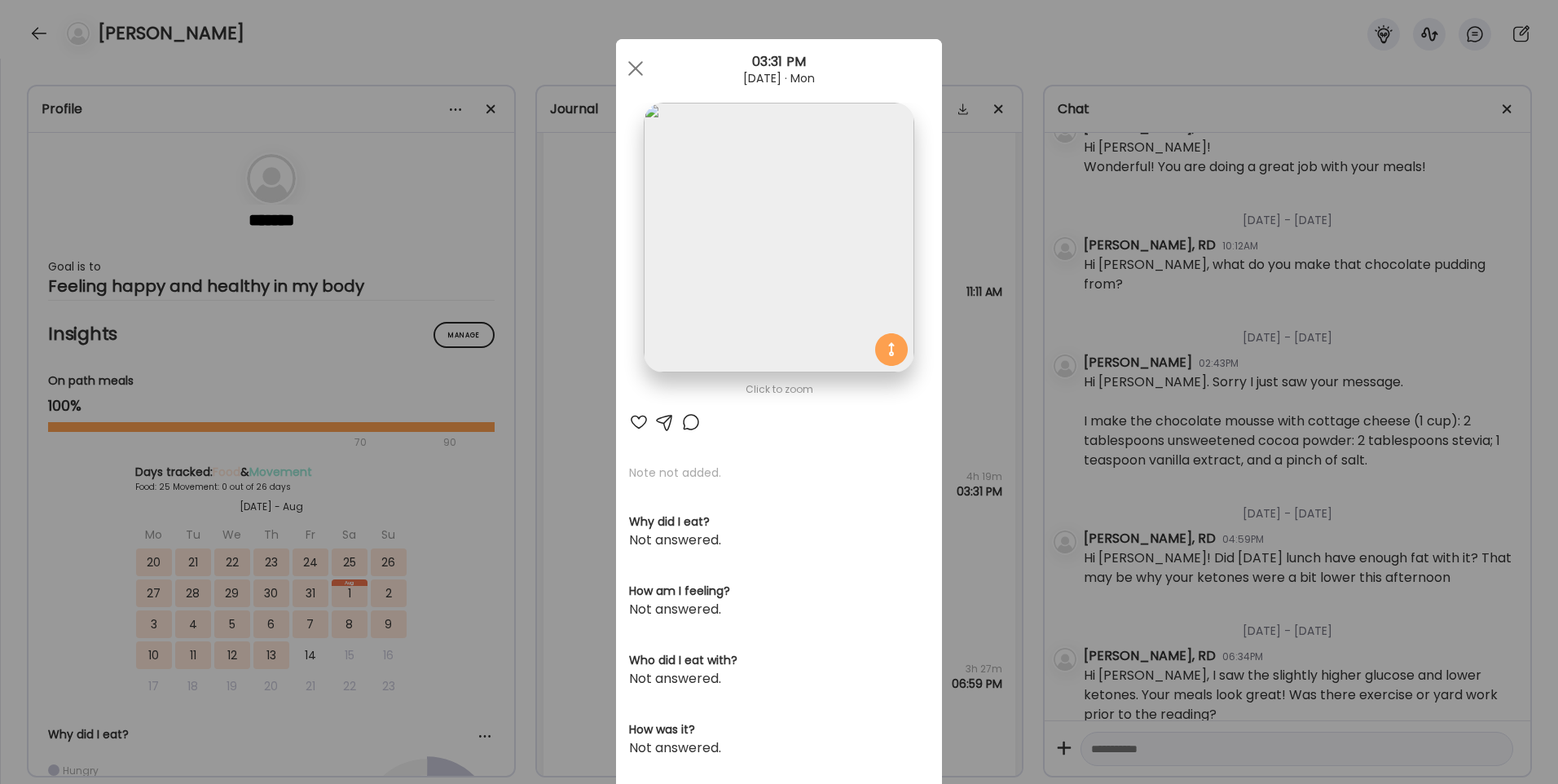
click at [573, 422] on div "Ate Coach Dashboard Wahoo! It’s official Take a moment to set up your Coach Pro…" at bounding box center [779, 392] width 1558 height 784
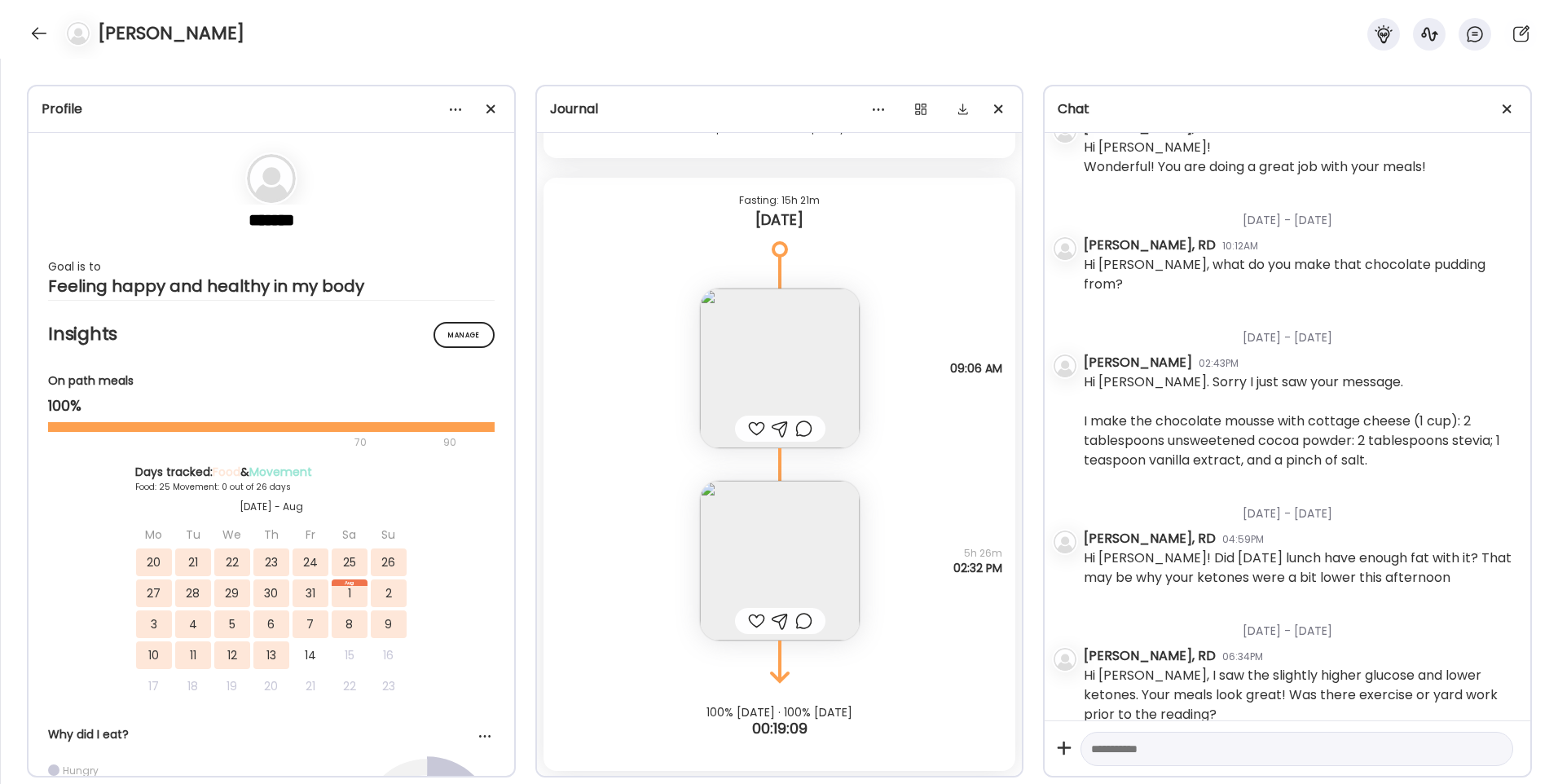
scroll to position [23403, 0]
click at [40, 23] on div at bounding box center [39, 34] width 26 height 26
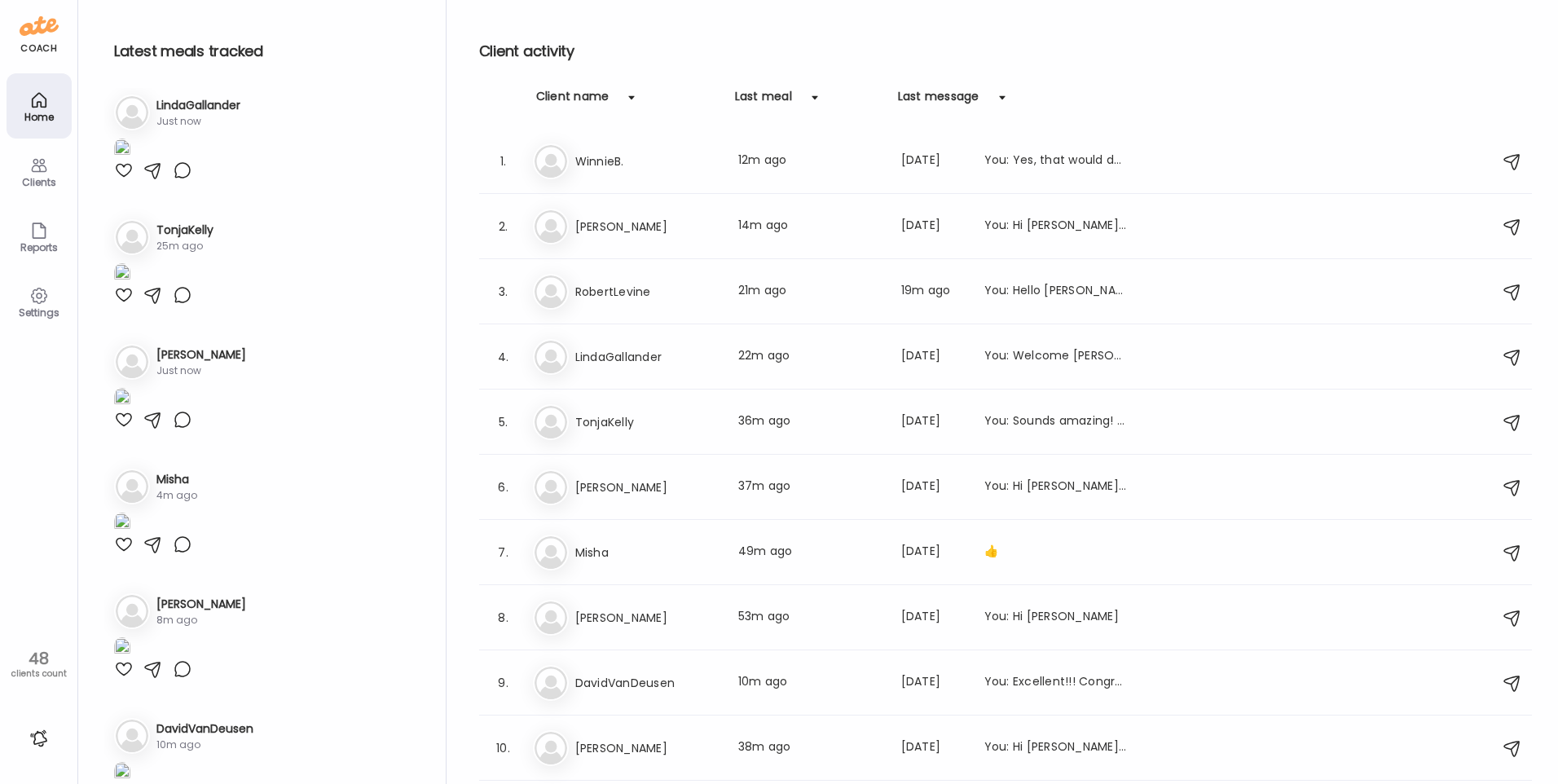
scroll to position [570, 0]
